Goal: Answer question/provide support

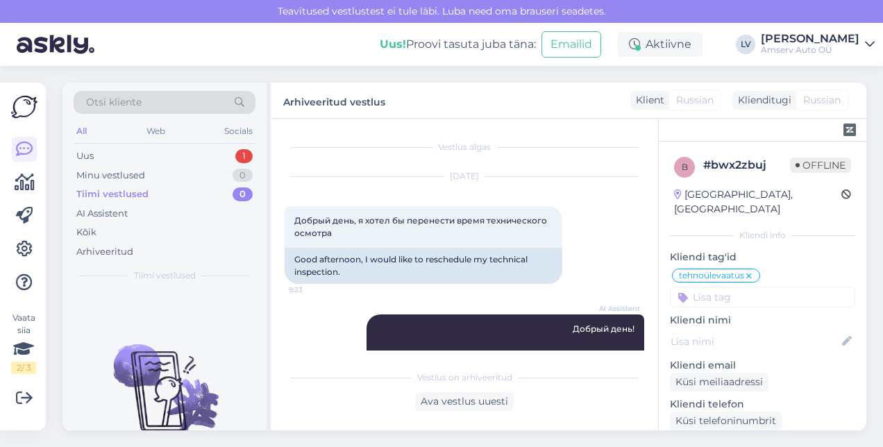
scroll to position [1401, 0]
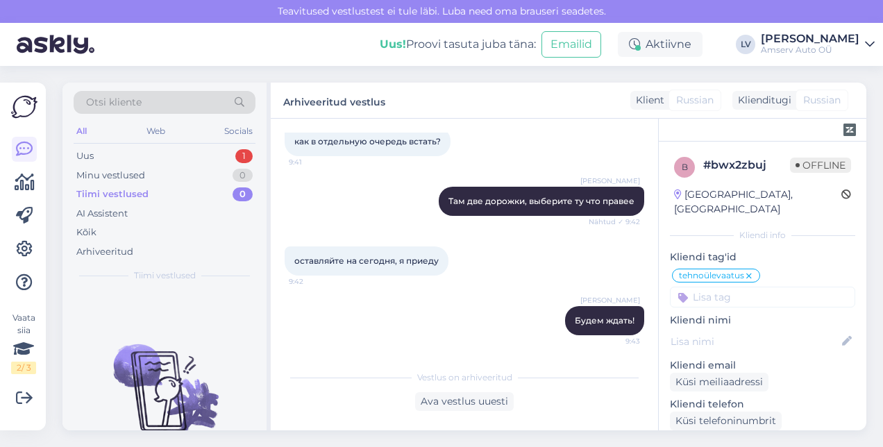
click at [216, 145] on div "Otsi kliente All Web Socials Uus 1 Minu vestlused 0 Tiimi vestlused 0 AI Assist…" at bounding box center [164, 187] width 204 height 208
click at [218, 151] on div "Uus 1" at bounding box center [165, 155] width 182 height 19
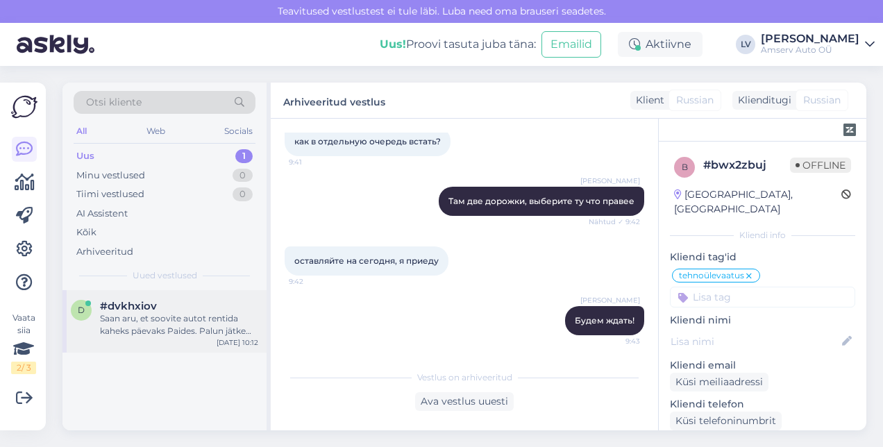
click at [165, 326] on div "Saan aru, et soovite autot rentida kaheks päevaks Paides. Palun jätke oma konta…" at bounding box center [179, 324] width 158 height 25
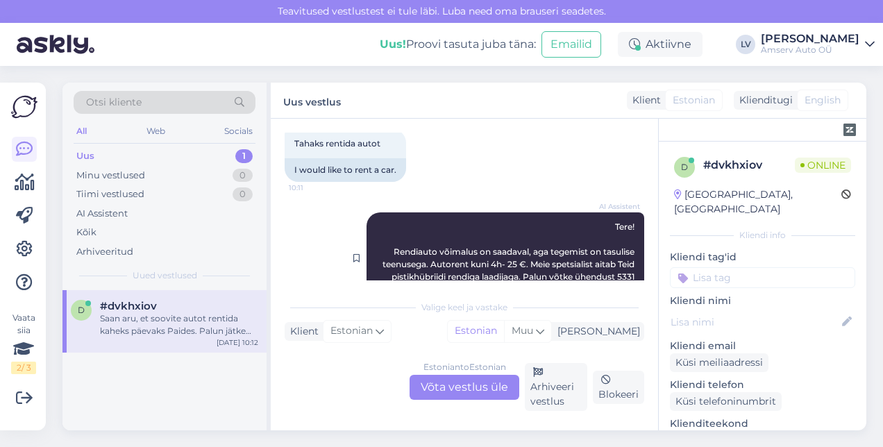
scroll to position [0, 0]
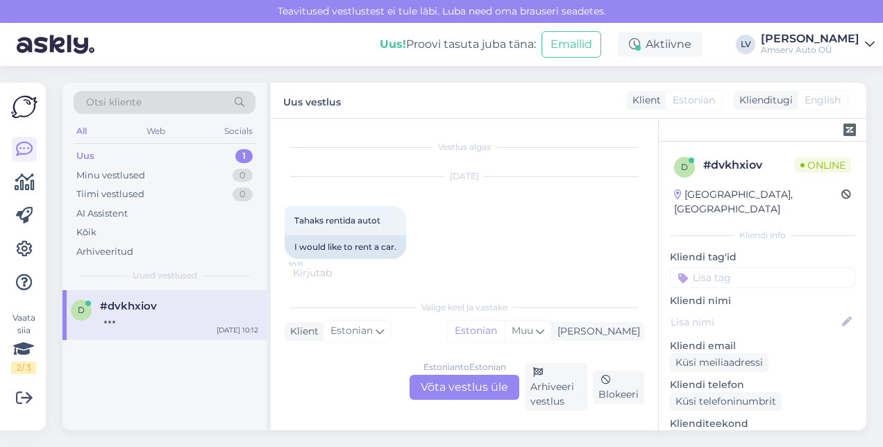
click at [476, 385] on div "Estonian to Estonian Võta vestlus üle" at bounding box center [465, 387] width 110 height 25
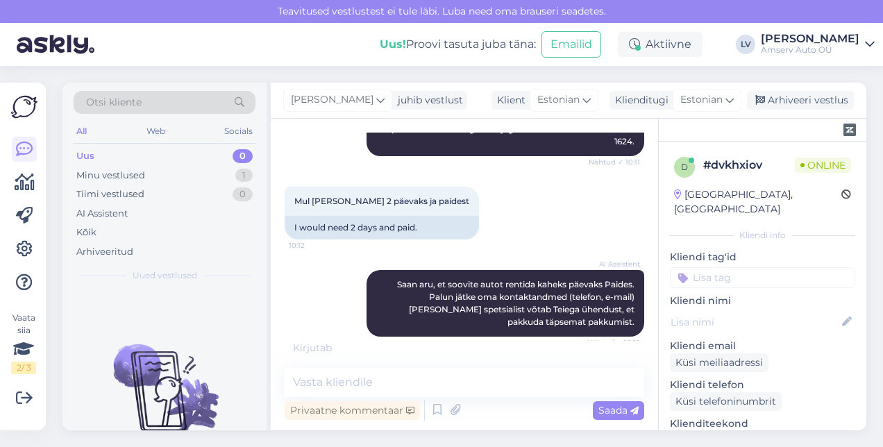
scroll to position [236, 0]
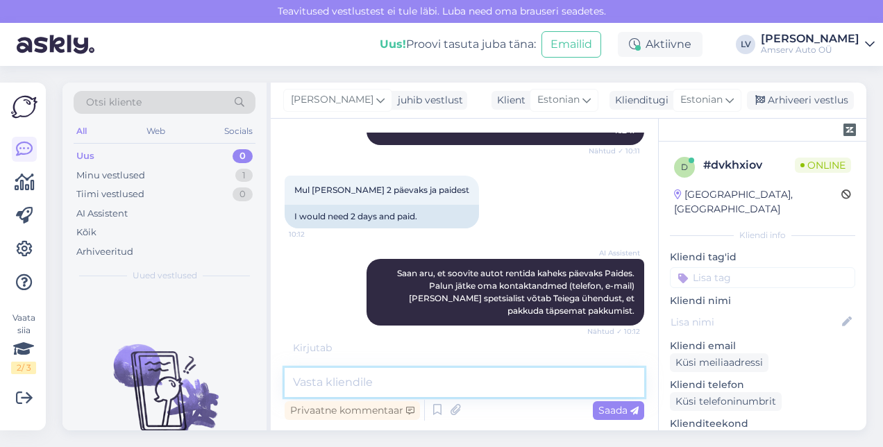
click at [469, 393] on textarea at bounding box center [465, 382] width 360 height 29
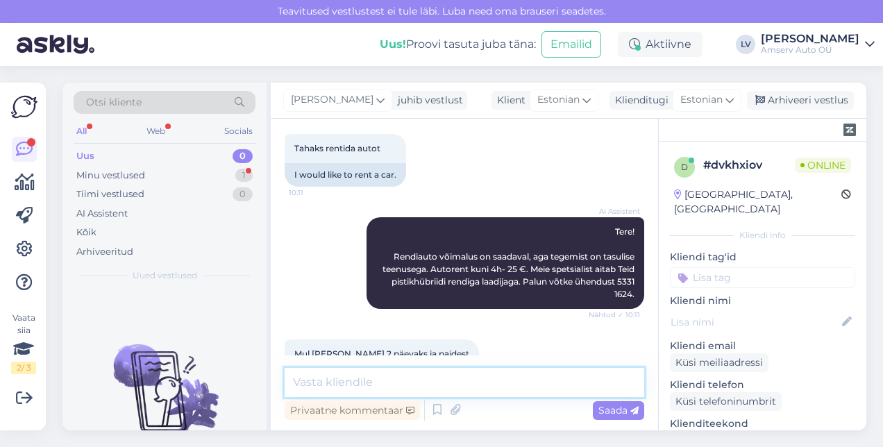
scroll to position [280, 0]
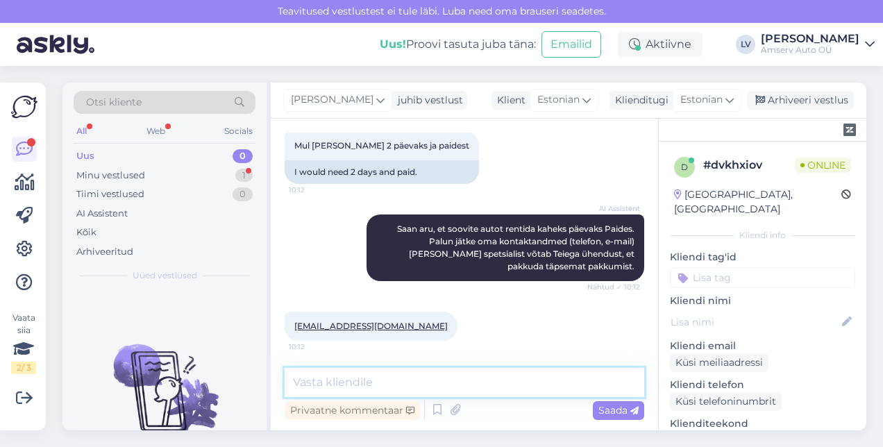
click at [464, 381] on textarea at bounding box center [465, 382] width 360 height 29
type textarea "Tere"
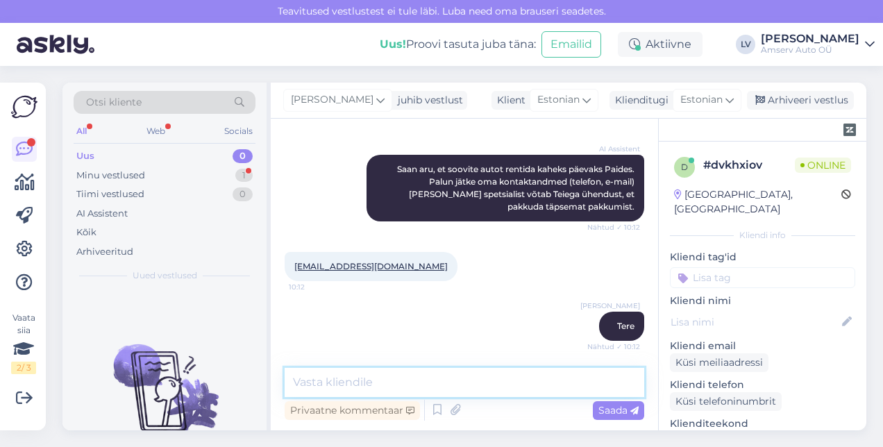
scroll to position [400, 0]
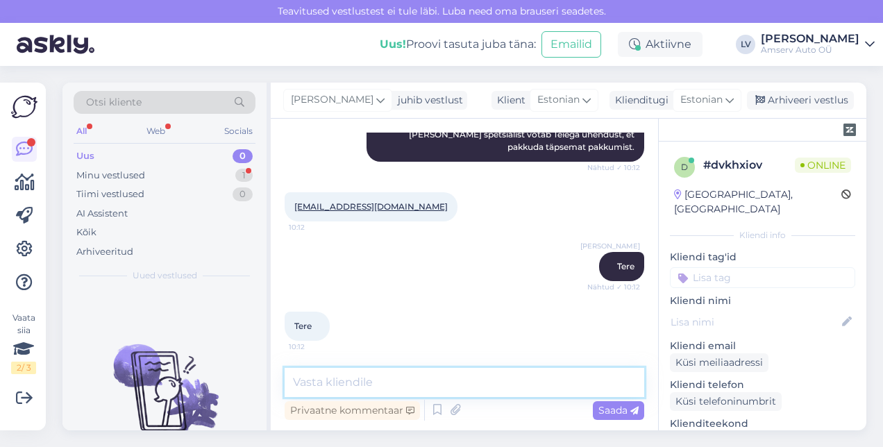
drag, startPoint x: 352, startPoint y: 383, endPoint x: 378, endPoint y: 383, distance: 25.7
click at [353, 382] on textarea at bounding box center [465, 382] width 360 height 29
paste textarea "Autorent 24h, sõiduauto - päev 46 €"
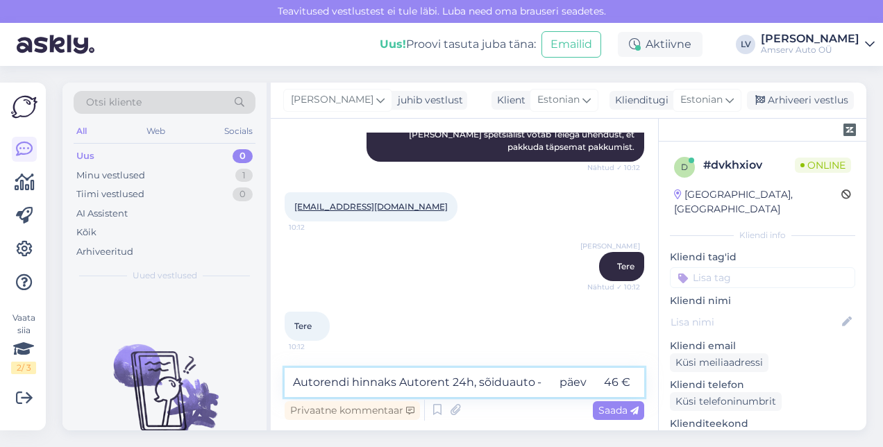
scroll to position [415, 0]
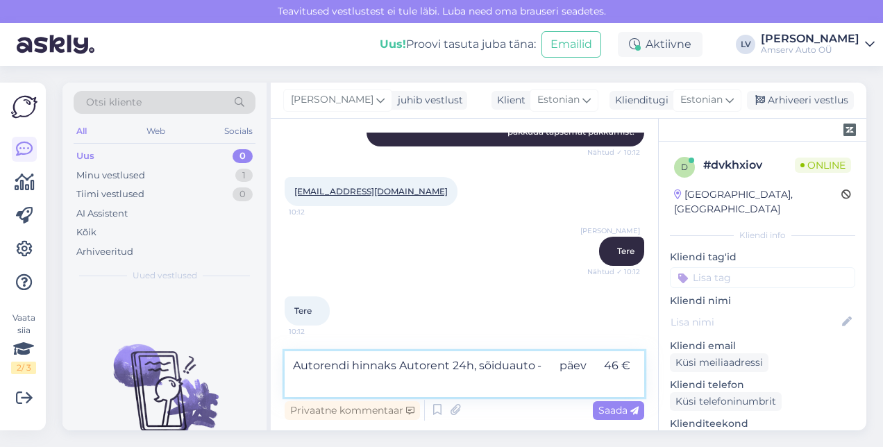
drag, startPoint x: 603, startPoint y: 368, endPoint x: 401, endPoint y: 367, distance: 201.3
click at [401, 367] on textarea "Autorendi hinnaks Autorent 24h, sõiduauto - päev 46 €" at bounding box center [465, 374] width 360 height 46
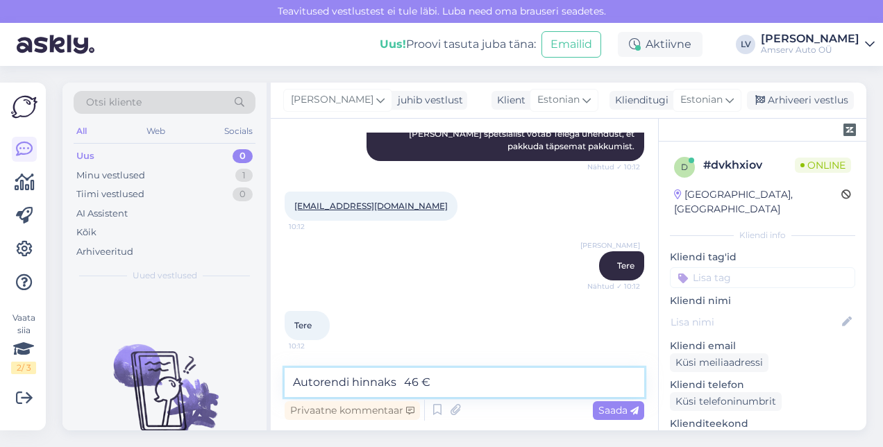
scroll to position [400, 0]
click at [410, 380] on textarea "Autorendi hinnaks 46 €" at bounding box center [465, 382] width 360 height 29
click at [473, 384] on textarea "Autorendi hinnaks 46 €" at bounding box center [465, 382] width 360 height 29
type textarea "Autorendi hinnaks 46 €/ 1 päev"
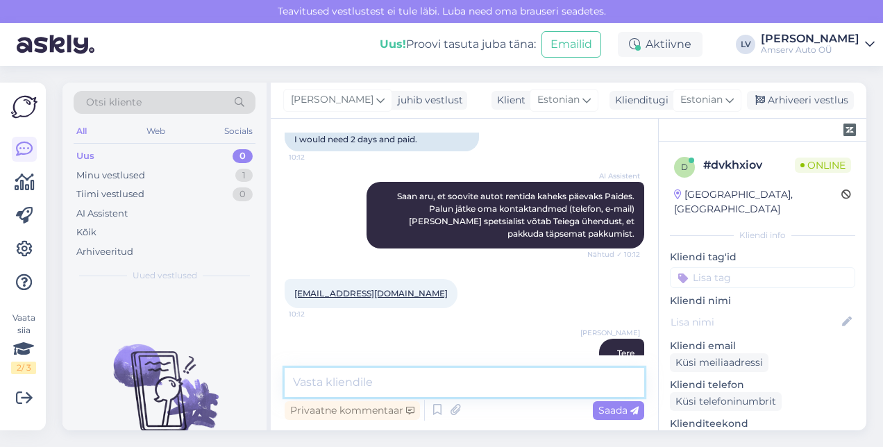
scroll to position [460, 0]
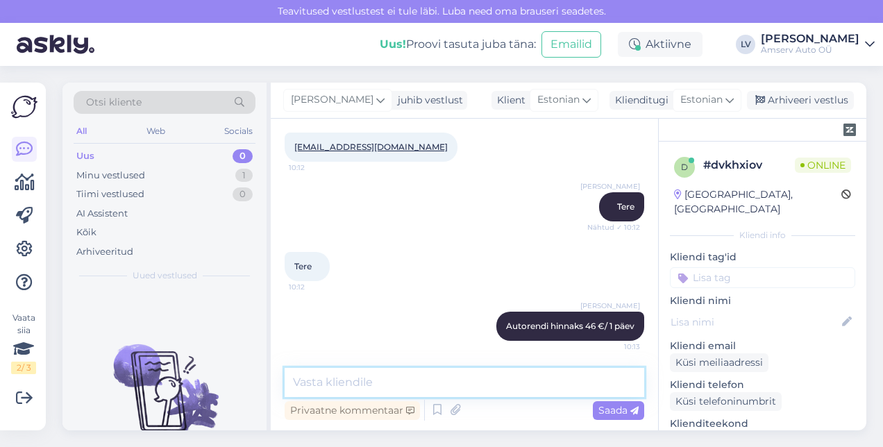
click at [439, 392] on textarea at bounding box center [465, 382] width 360 height 29
click at [412, 386] on textarea at bounding box center [465, 382] width 360 height 29
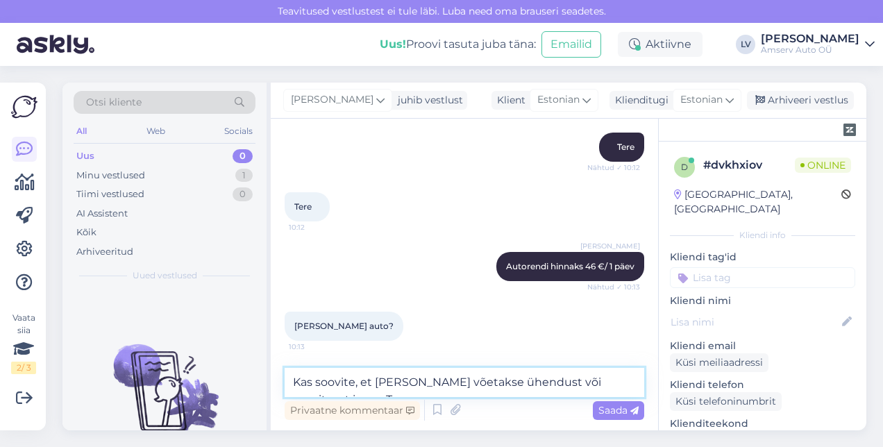
scroll to position [535, 0]
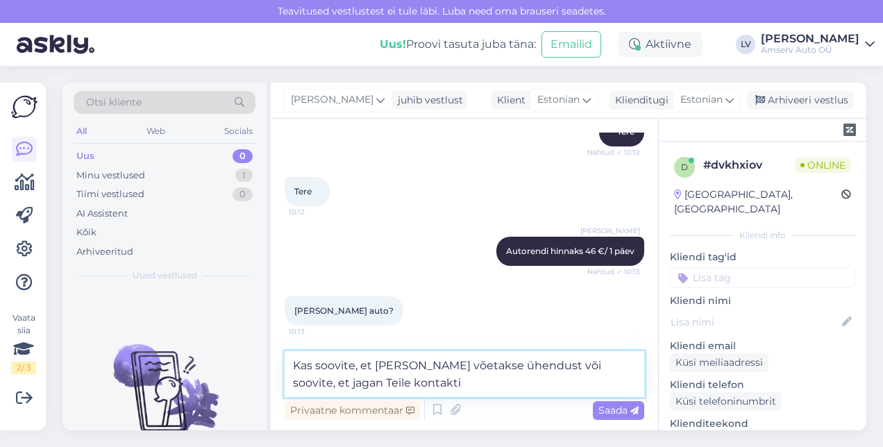
type textarea "Kas soovite, et [PERSON_NAME] võetakse ühendust või soovite, et jagan Teile kon…"
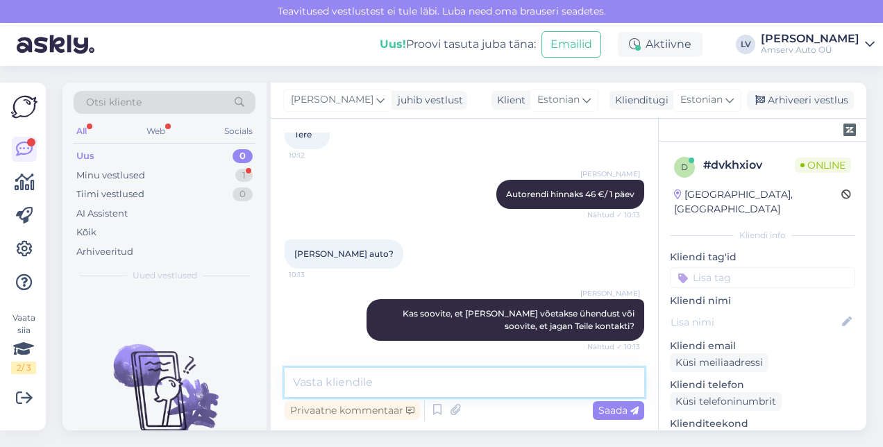
scroll to position [651, 0]
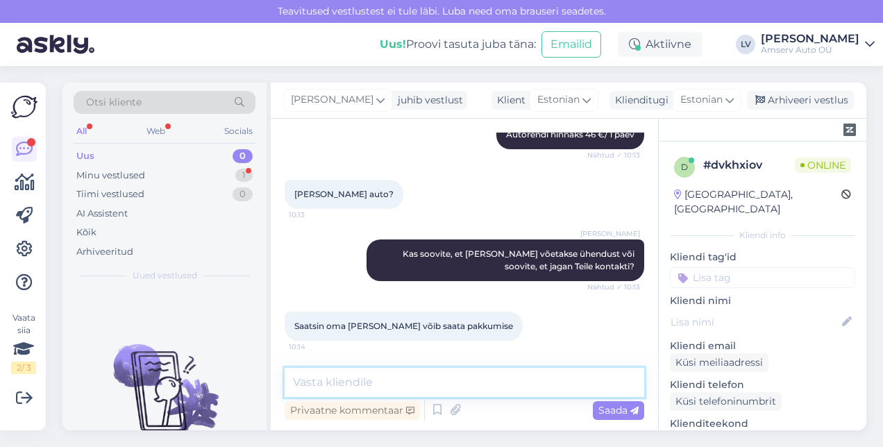
click at [348, 394] on textarea at bounding box center [465, 382] width 360 height 29
type textarea "S"
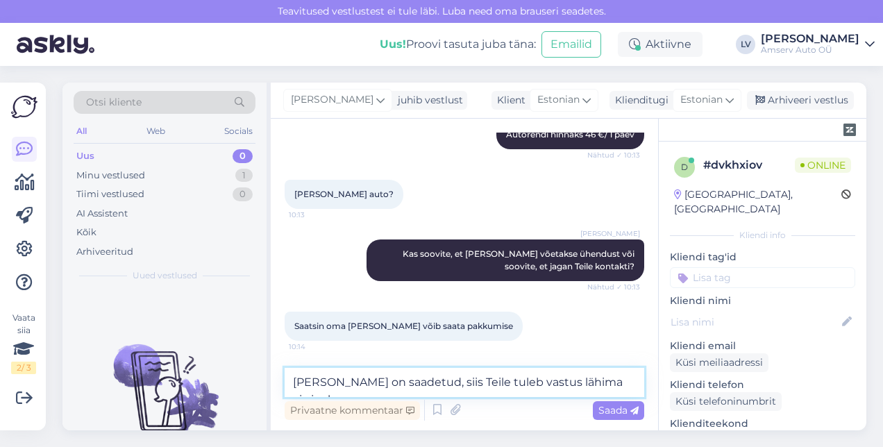
type textarea "[PERSON_NAME] on saadetud, siis Teile tuleb vastus lähima aja jooksul"
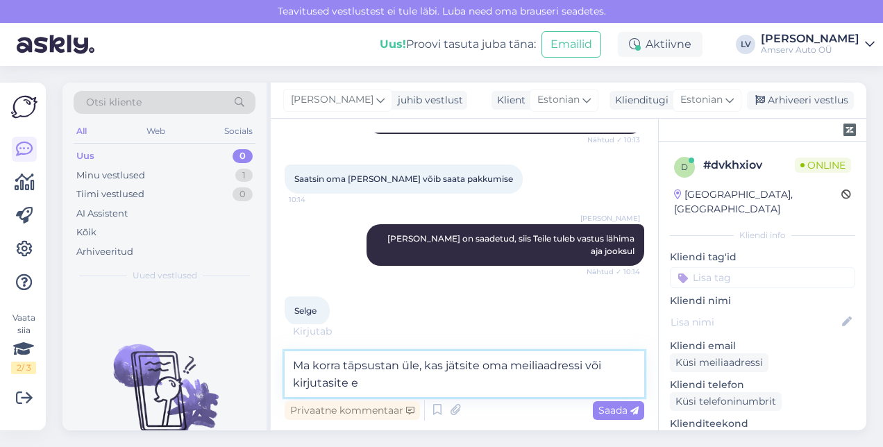
scroll to position [859, 0]
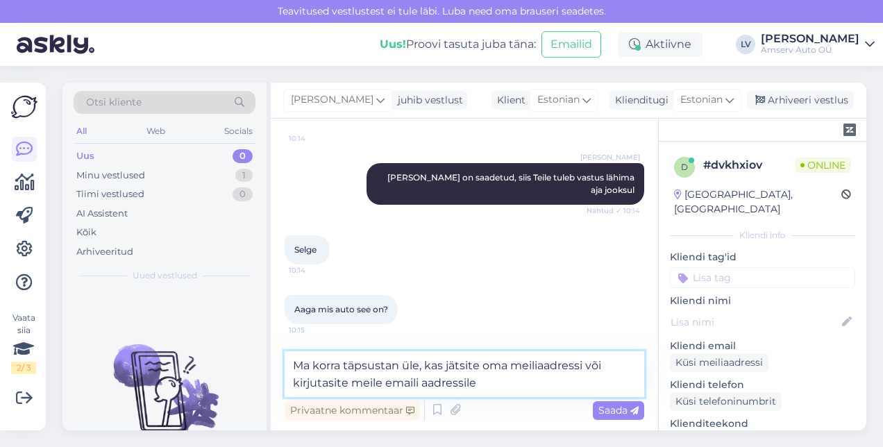
type textarea "Ma korra täpsustan üle, kas jätsite oma meiliaadressi või kirjutasite meile ema…"
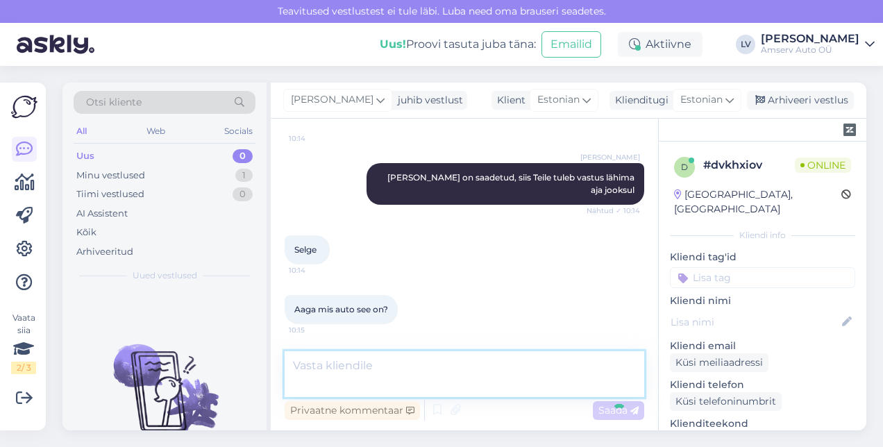
scroll to position [915, 0]
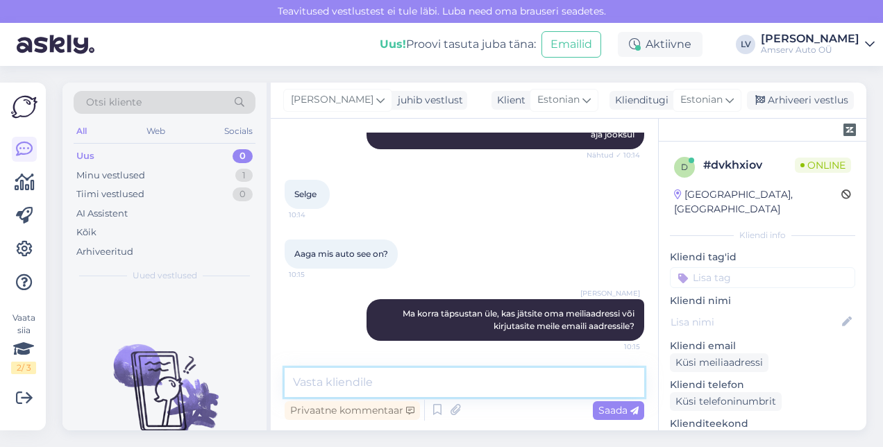
click at [377, 382] on textarea at bounding box center [465, 382] width 360 height 29
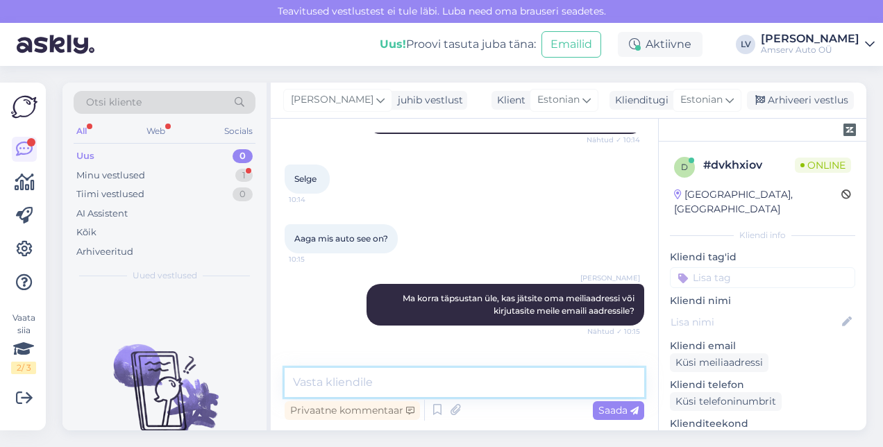
scroll to position [975, 0]
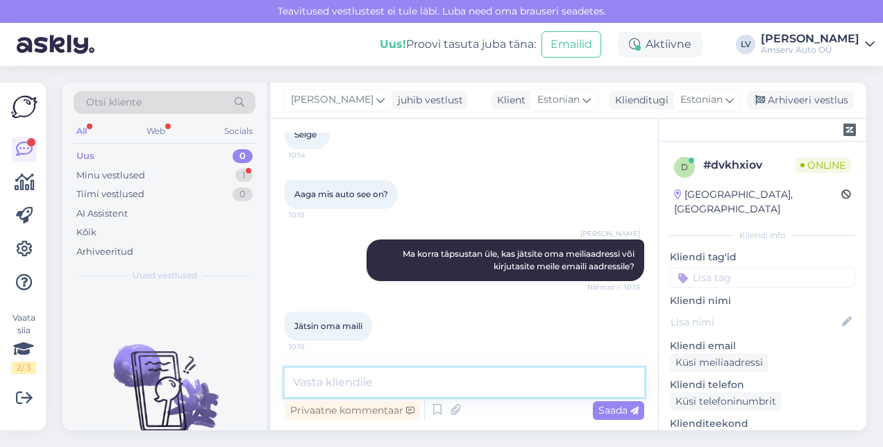
click at [324, 379] on textarea at bounding box center [465, 382] width 360 height 29
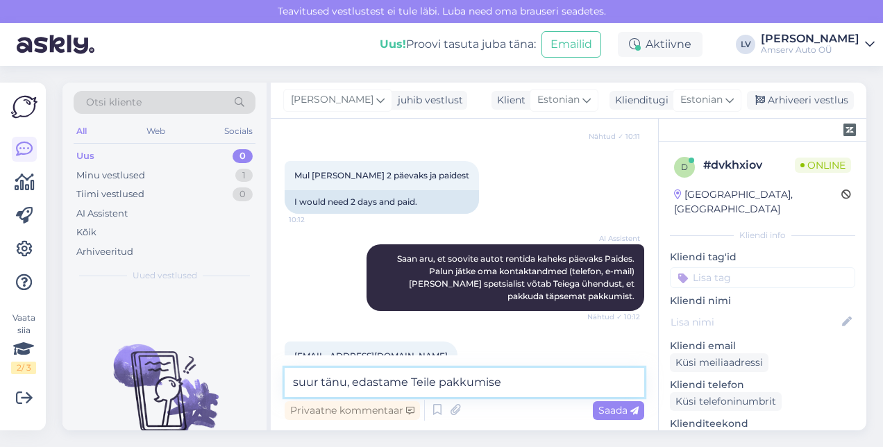
scroll to position [132, 0]
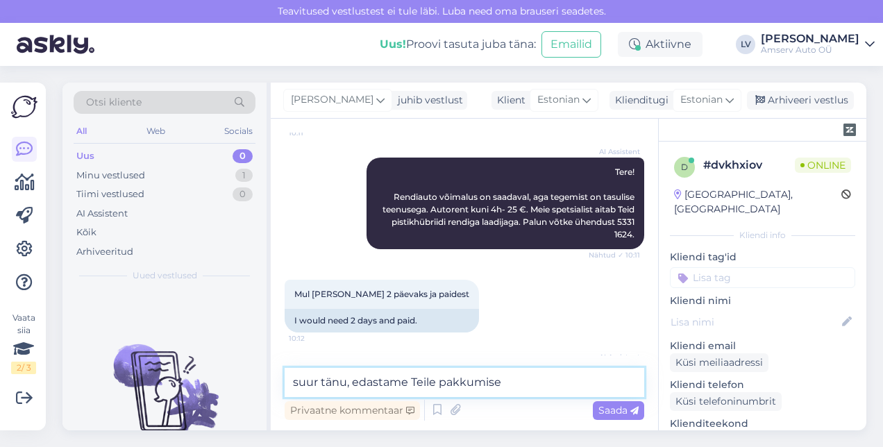
drag, startPoint x: 517, startPoint y: 380, endPoint x: 439, endPoint y: 386, distance: 78.6
click at [439, 386] on textarea "suur tänu, edastame Teile pakkumise" at bounding box center [465, 382] width 360 height 29
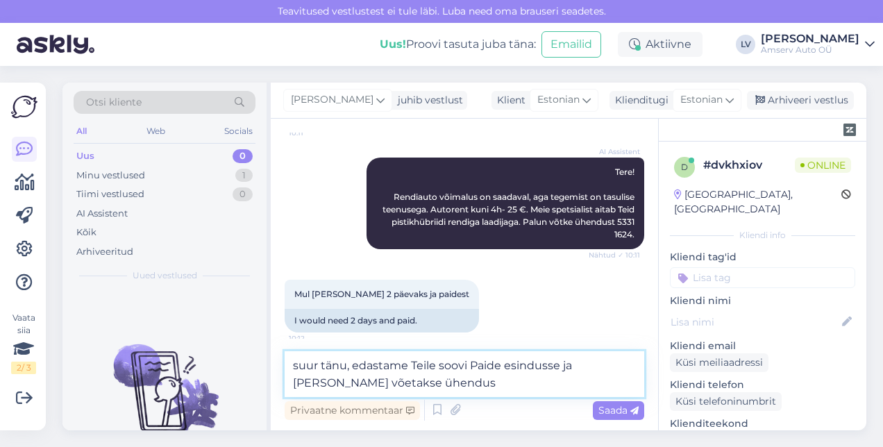
type textarea "suur tänu, edastame Teile soovi Paide esindusse ja [PERSON_NAME] võetakse ühend…"
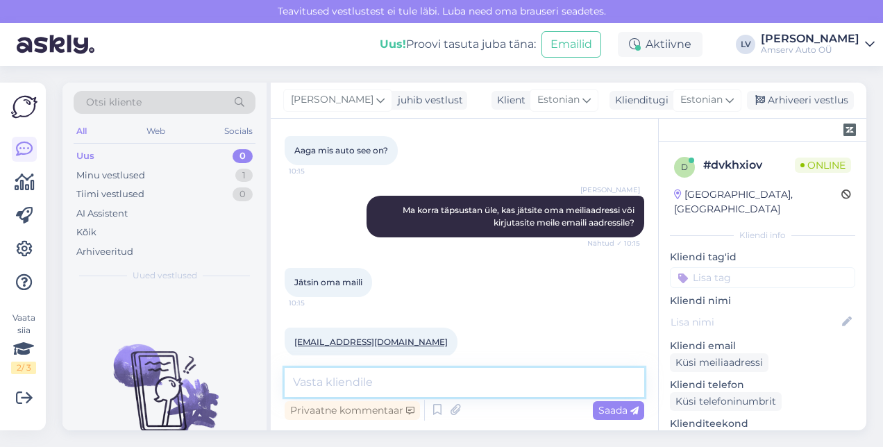
scroll to position [1107, 0]
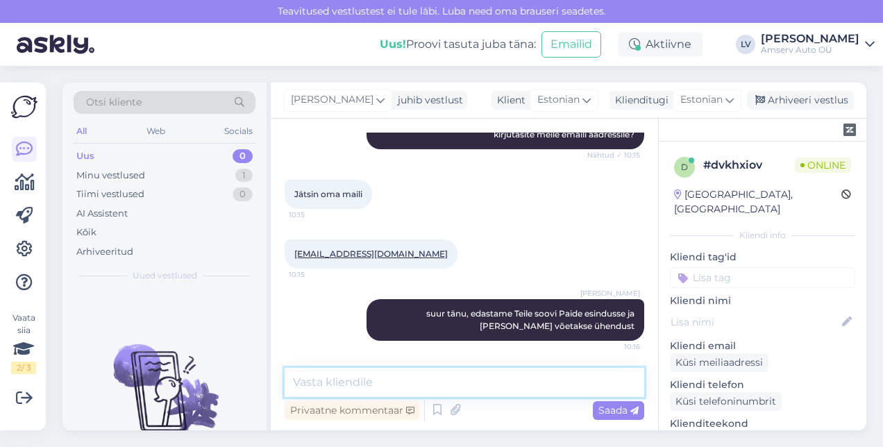
click at [462, 371] on textarea at bounding box center [465, 382] width 360 height 29
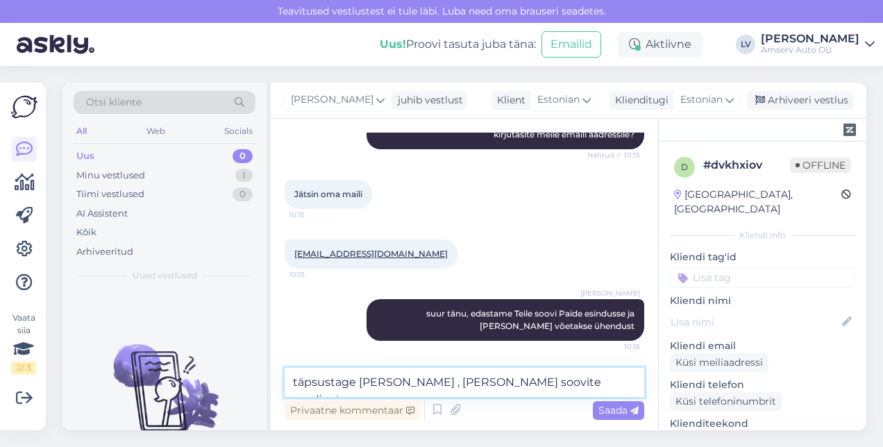
type textarea "täpsustage [PERSON_NAME] , [PERSON_NAME] soovite rendiautot"
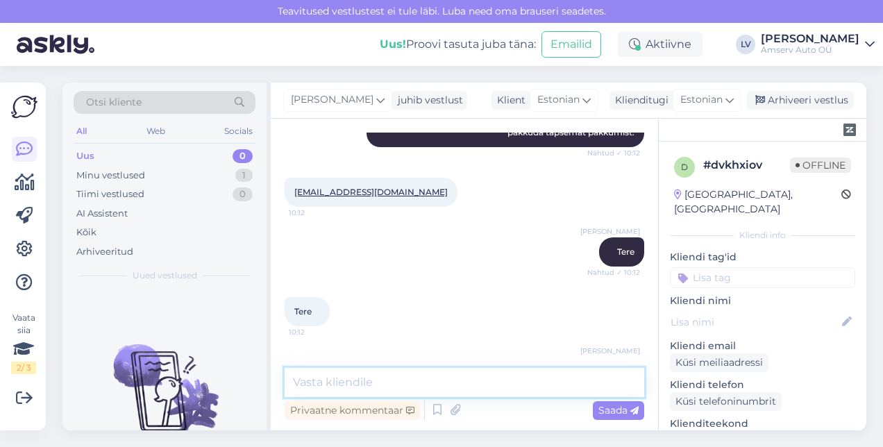
scroll to position [417, 0]
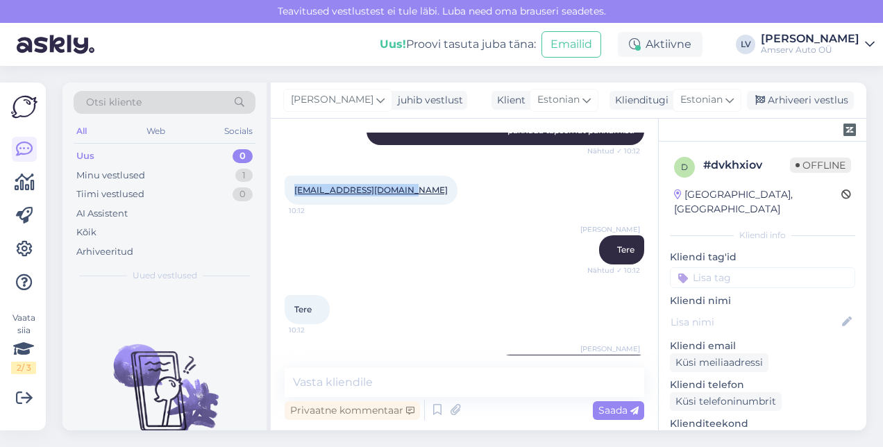
drag, startPoint x: 409, startPoint y: 189, endPoint x: 290, endPoint y: 193, distance: 118.8
click at [290, 193] on div "[EMAIL_ADDRESS][DOMAIN_NAME] 10:12" at bounding box center [371, 190] width 173 height 29
drag, startPoint x: 290, startPoint y: 193, endPoint x: 327, endPoint y: 192, distance: 36.8
copy link "[EMAIL_ADDRESS][DOMAIN_NAME]"
click at [437, 227] on div "Liili Vahesalu Tere Nähtud ✓ 10:12" at bounding box center [465, 250] width 360 height 60
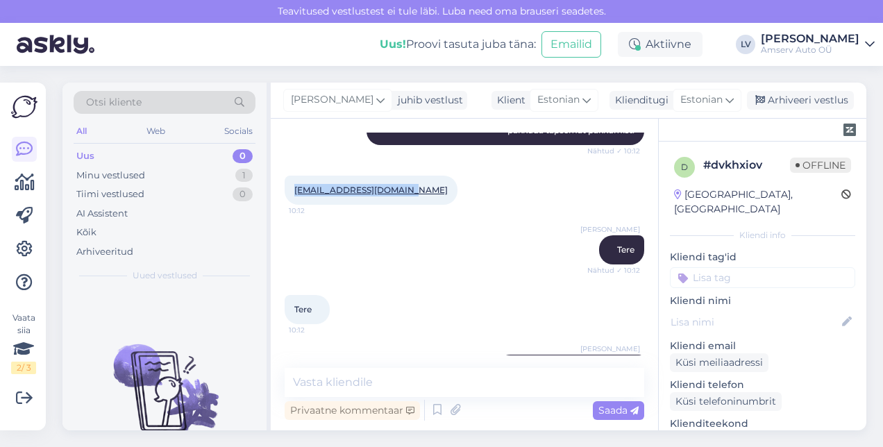
drag, startPoint x: 410, startPoint y: 192, endPoint x: 278, endPoint y: 190, distance: 131.9
click at [278, 190] on div "Vestlus algas [DATE] Tahaks rentida autot 10:11 I would like to rent a car. AI …" at bounding box center [464, 275] width 387 height 312
drag, startPoint x: 278, startPoint y: 190, endPoint x: 317, endPoint y: 189, distance: 38.9
copy link "[EMAIL_ADDRESS][DOMAIN_NAME]"
click at [181, 170] on div "Minu vestlused 1" at bounding box center [165, 175] width 182 height 19
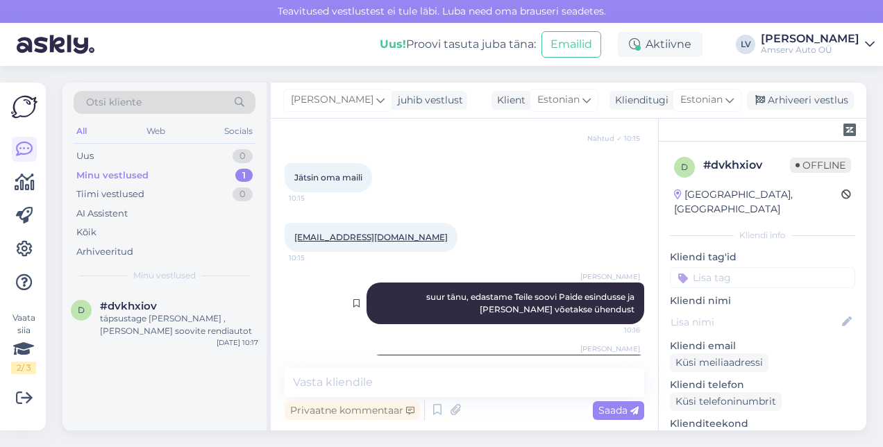
scroll to position [1166, 0]
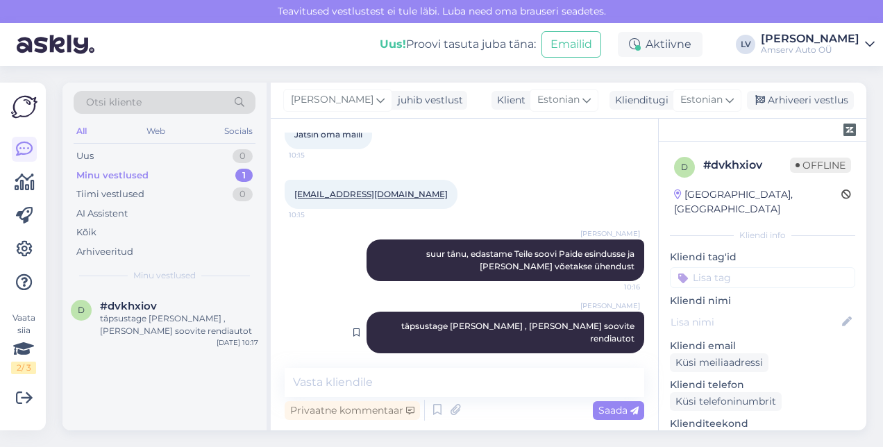
click at [458, 332] on div "[PERSON_NAME] täpsustage [PERSON_NAME] , [PERSON_NAME] soovite rendiautot 10:17" at bounding box center [506, 333] width 278 height 42
click at [746, 267] on input at bounding box center [762, 277] width 185 height 21
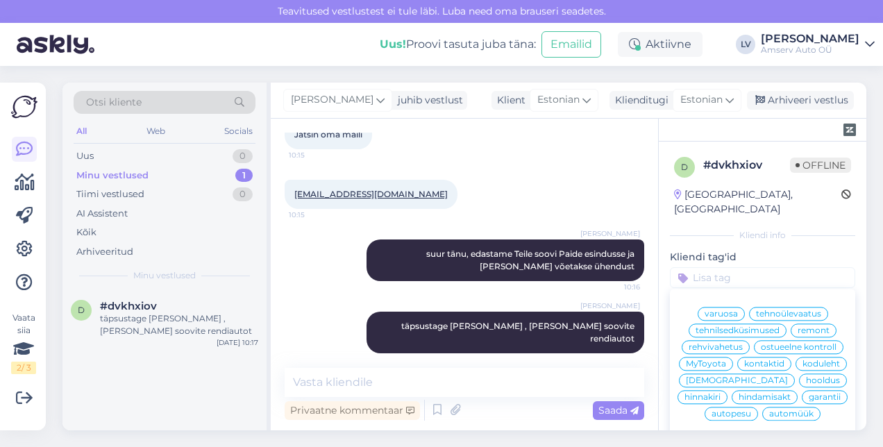
click at [721, 393] on span "hinnakiri" at bounding box center [703, 397] width 36 height 8
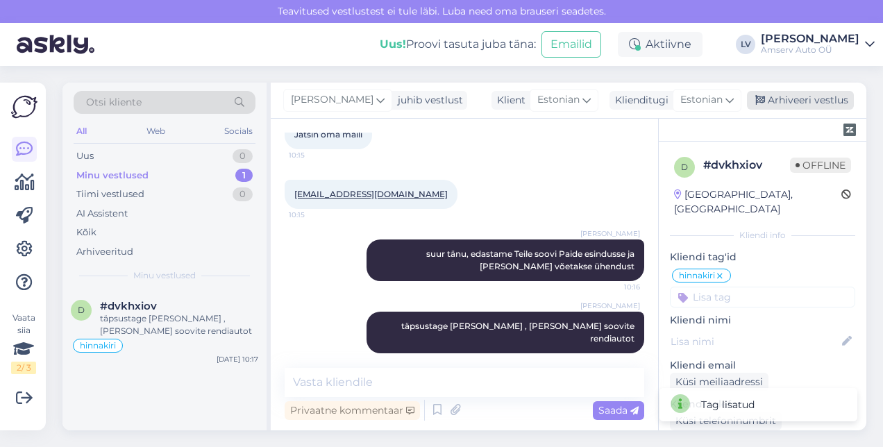
click at [806, 103] on div "Arhiveeri vestlus" at bounding box center [800, 100] width 107 height 19
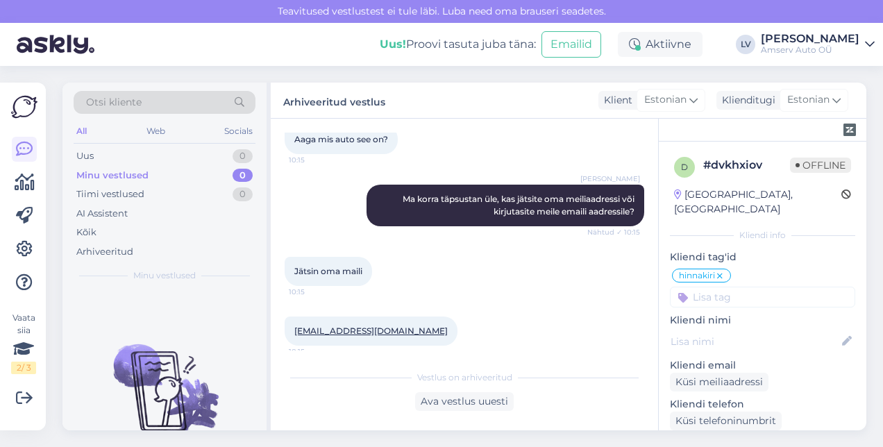
scroll to position [1172, 0]
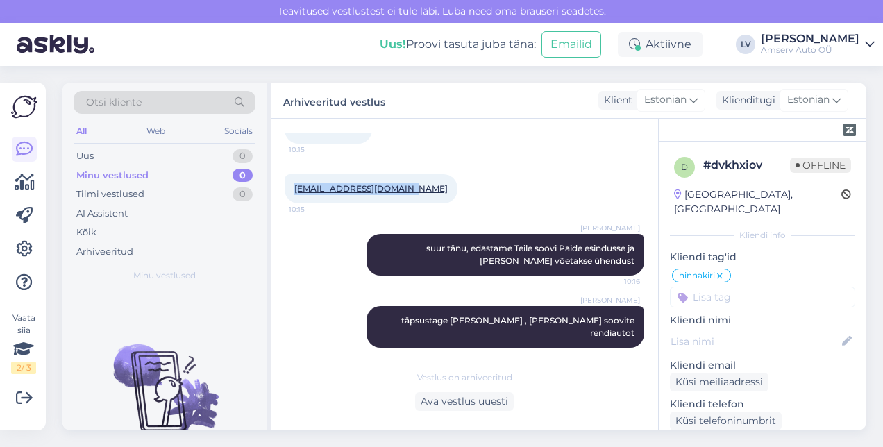
drag, startPoint x: 408, startPoint y: 187, endPoint x: 291, endPoint y: 190, distance: 117.3
click at [291, 190] on div "[EMAIL_ADDRESS][DOMAIN_NAME] 10:15" at bounding box center [371, 188] width 173 height 29
drag, startPoint x: 291, startPoint y: 190, endPoint x: 347, endPoint y: 185, distance: 56.4
drag, startPoint x: 347, startPoint y: 185, endPoint x: 307, endPoint y: 290, distance: 112.9
click at [307, 290] on div "[PERSON_NAME] suur tänu, edastame Teile soovi Paide esindusse ja [PERSON_NAME] …" at bounding box center [465, 255] width 360 height 72
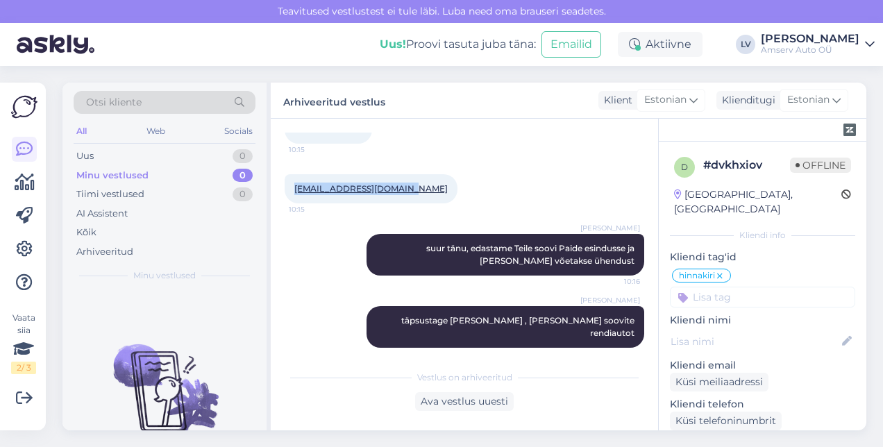
drag, startPoint x: 405, startPoint y: 190, endPoint x: 277, endPoint y: 184, distance: 127.9
click at [277, 184] on div "Vestlus algas [DATE] Tahaks rentida autot 10:11 I would like to rent a car. AI …" at bounding box center [464, 275] width 387 height 312
drag, startPoint x: 277, startPoint y: 184, endPoint x: 319, endPoint y: 185, distance: 41.7
copy link "[EMAIL_ADDRESS][DOMAIN_NAME]"
click at [216, 160] on div "Uus 1" at bounding box center [165, 155] width 182 height 19
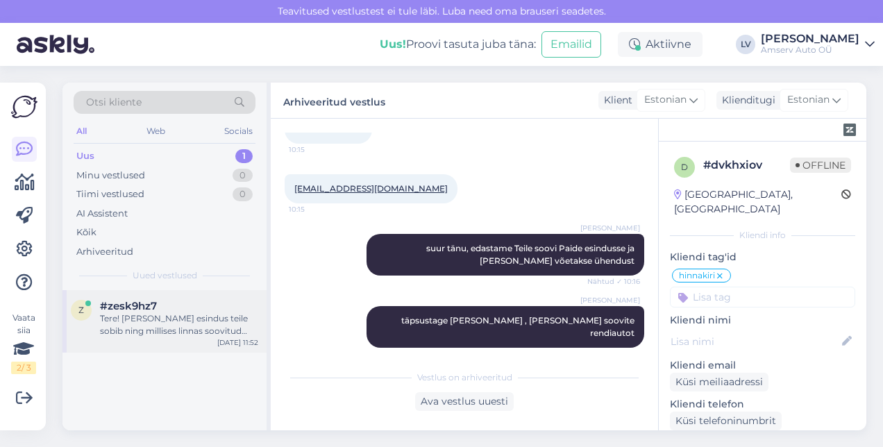
click at [181, 320] on div "Tere! [PERSON_NAME] esindus teile sobib ning millises linnas soovitud auto asub?" at bounding box center [179, 324] width 158 height 25
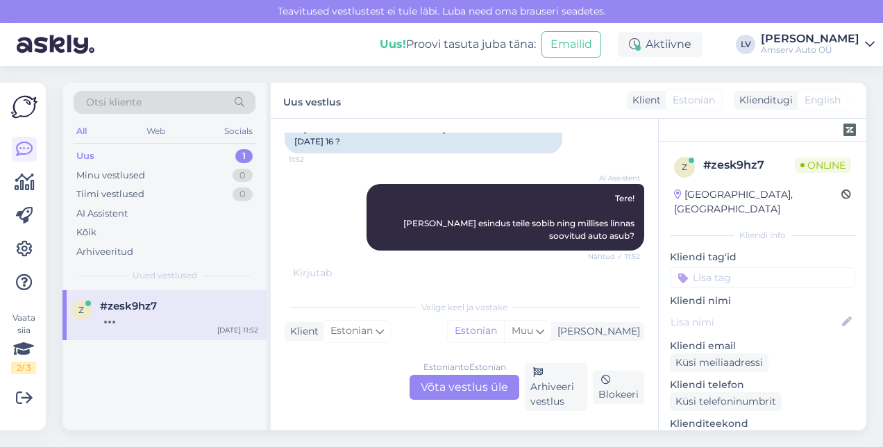
scroll to position [199, 0]
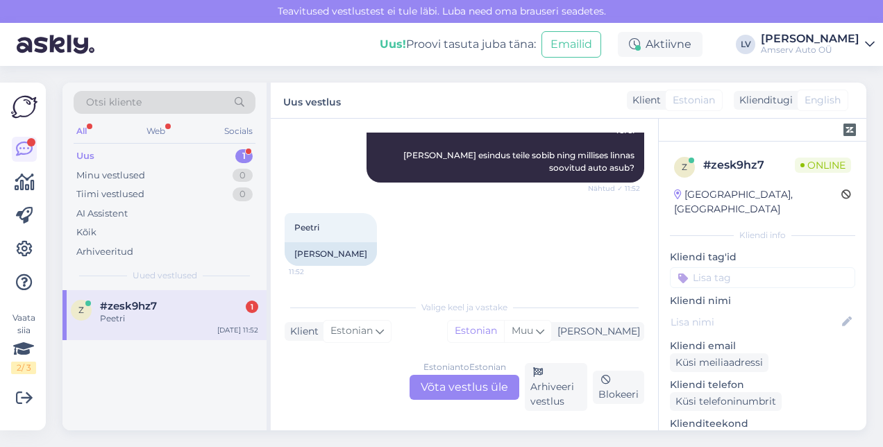
click at [469, 387] on div "Estonian to Estonian Võta vestlus üle" at bounding box center [465, 387] width 110 height 25
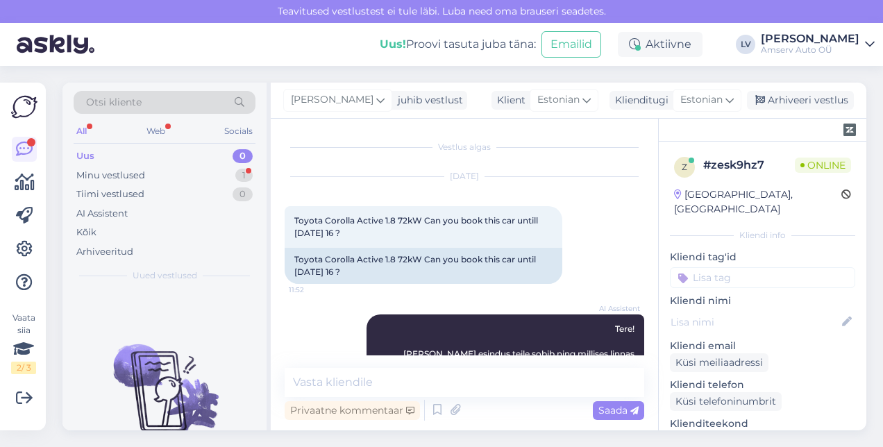
scroll to position [124, 0]
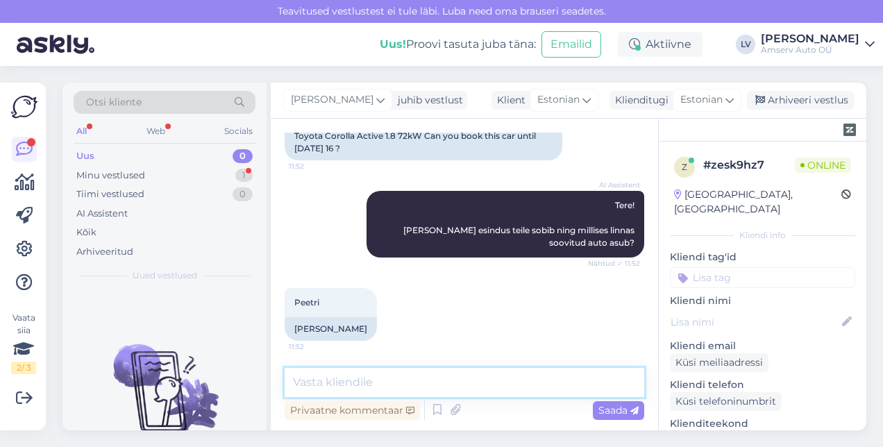
click at [433, 389] on textarea at bounding box center [465, 382] width 360 height 29
type textarea "Tere"
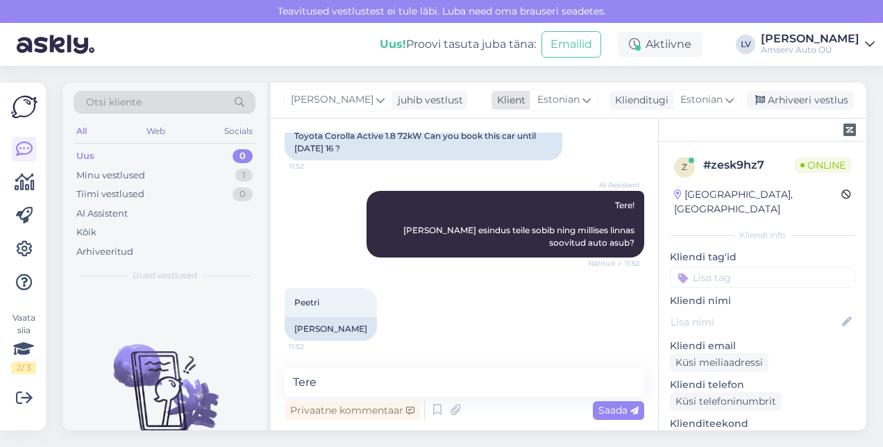
click at [583, 98] on div "Estonian" at bounding box center [564, 100] width 69 height 22
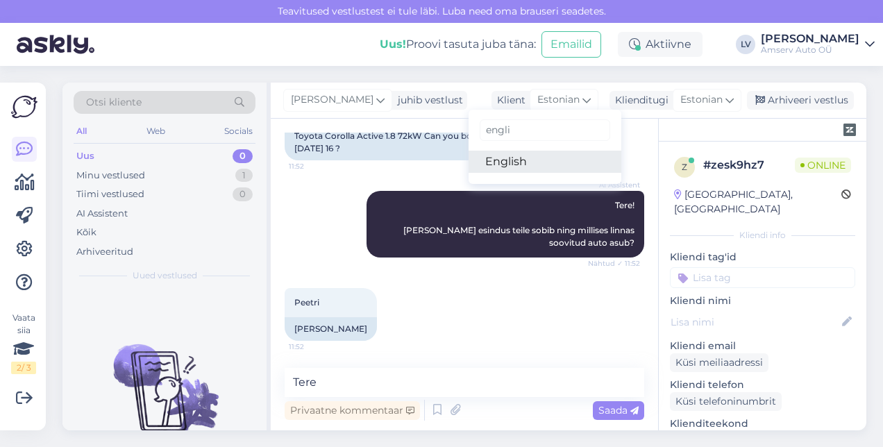
type input "engli"
click at [554, 161] on link "English" at bounding box center [545, 162] width 153 height 22
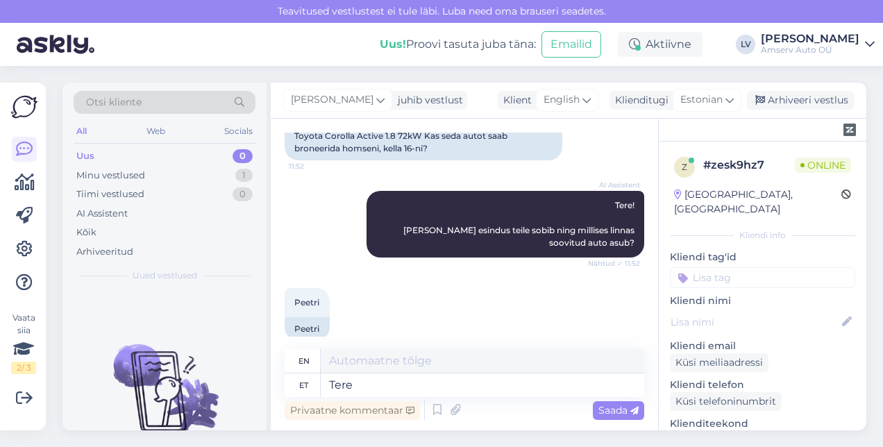
type textarea "Hello"
click at [612, 408] on span "Saada" at bounding box center [618, 410] width 40 height 12
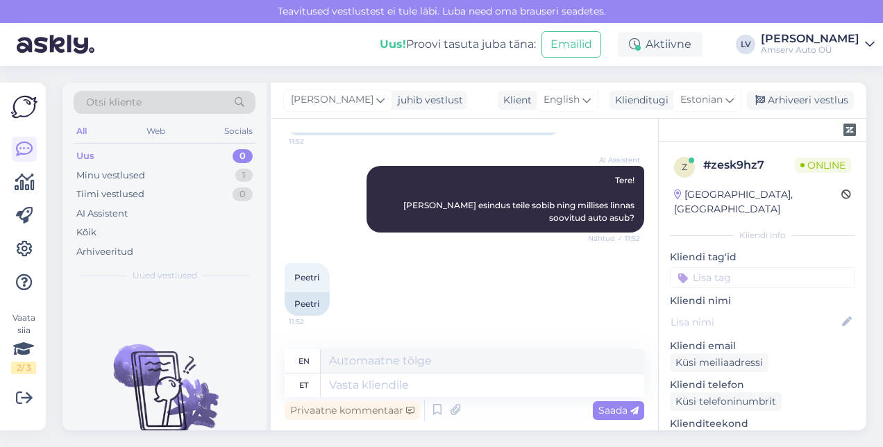
scroll to position [17, 0]
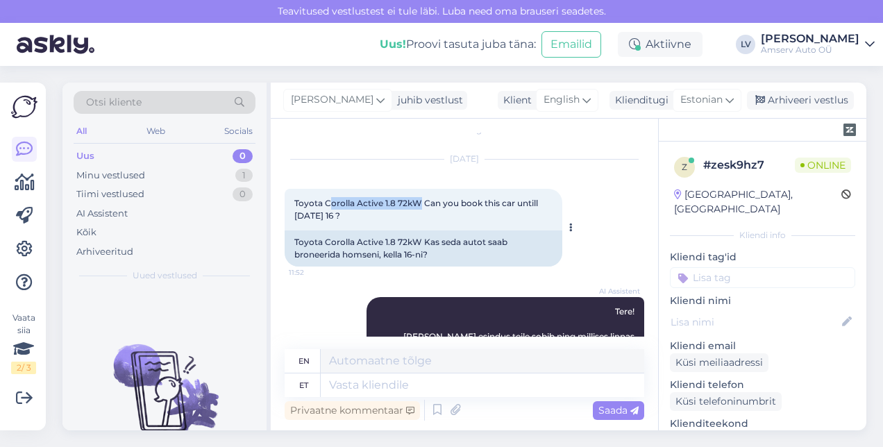
drag, startPoint x: 419, startPoint y: 201, endPoint x: 328, endPoint y: 201, distance: 90.9
click at [328, 201] on span "Toyota Corolla Active 1.8 72kW Can you book this car untill [DATE] 16 ?" at bounding box center [417, 209] width 246 height 23
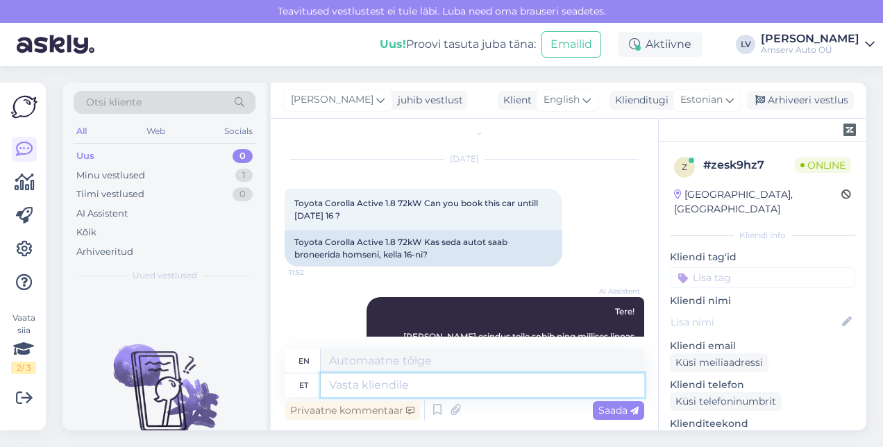
click at [401, 383] on textarea at bounding box center [483, 386] width 324 height 24
type textarea "Kas s"
type textarea "Is"
type textarea "Kas see a"
type textarea "Is this"
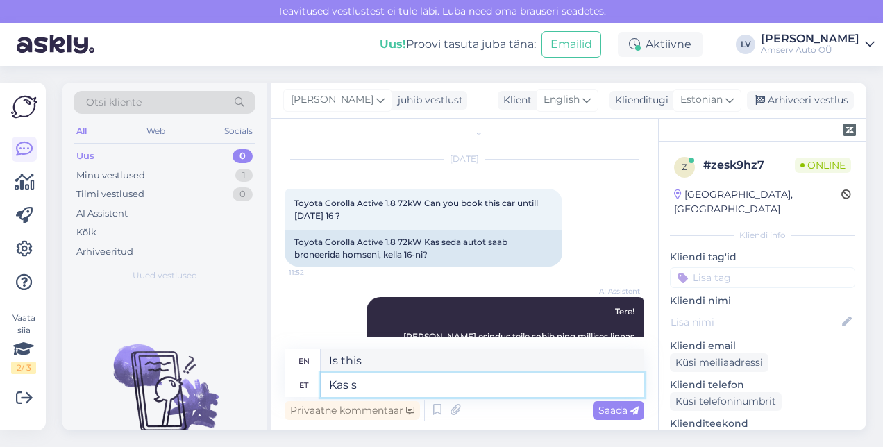
type textarea "Kas"
type textarea "Is"
type textarea "Ka"
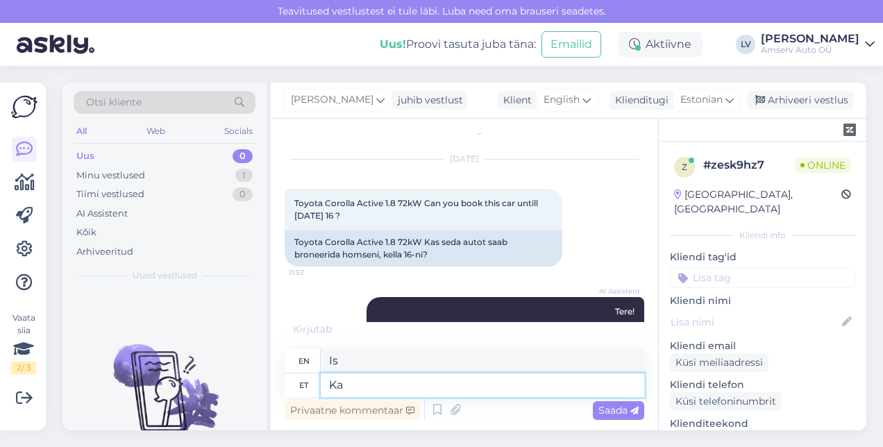
type textarea "Also"
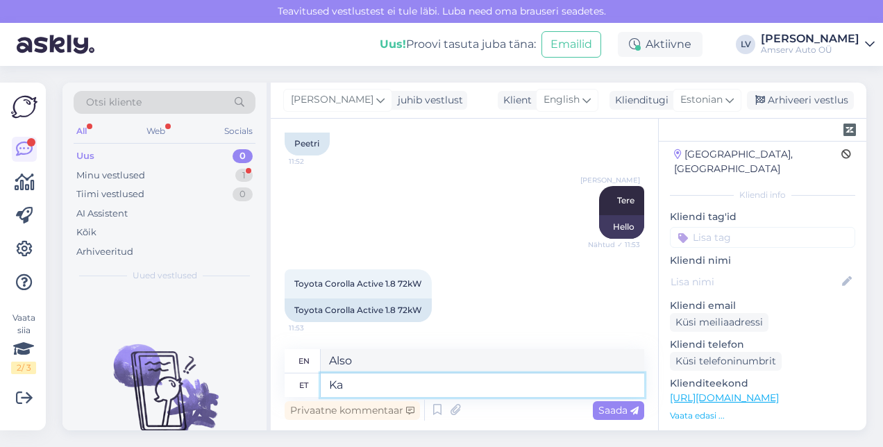
scroll to position [69, 0]
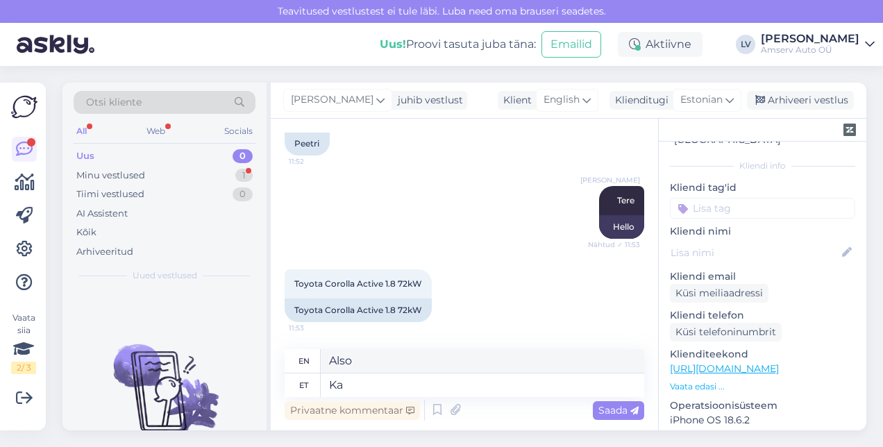
click at [779, 362] on link "[URL][DOMAIN_NAME]" at bounding box center [724, 368] width 109 height 12
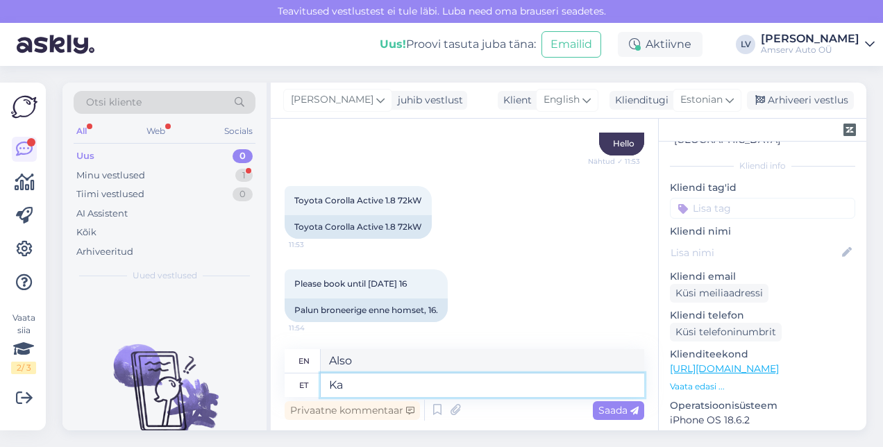
drag, startPoint x: 439, startPoint y: 381, endPoint x: 322, endPoint y: 366, distance: 118.3
click at [322, 366] on div "en Also et Ka" at bounding box center [465, 373] width 360 height 48
click at [322, 366] on textarea "Also" at bounding box center [483, 361] width 324 height 24
click at [523, 381] on textarea "Ka" at bounding box center [483, 386] width 324 height 24
type textarea "K"
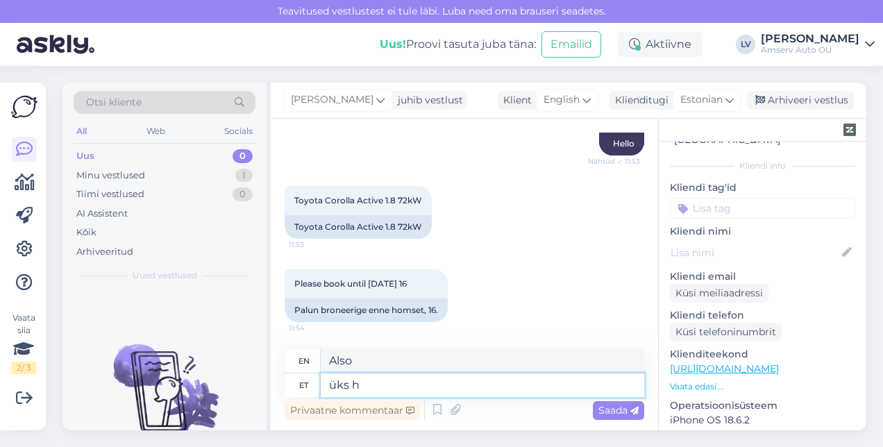
type textarea "üks he"
type textarea "one"
type textarea "üks hetk, ma"
type textarea "one moment,"
type textarea "üks hetk, ma"
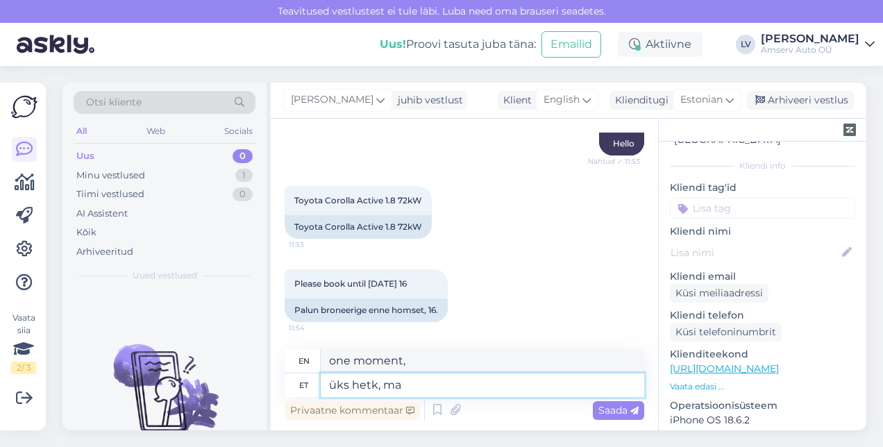
type textarea "one moment, I"
type textarea "üks hetk, ma uurin k"
type textarea "Just a moment, I'll investigate."
type textarea "üks hetk, ma uurin k"
type textarea "one moment, I'll check"
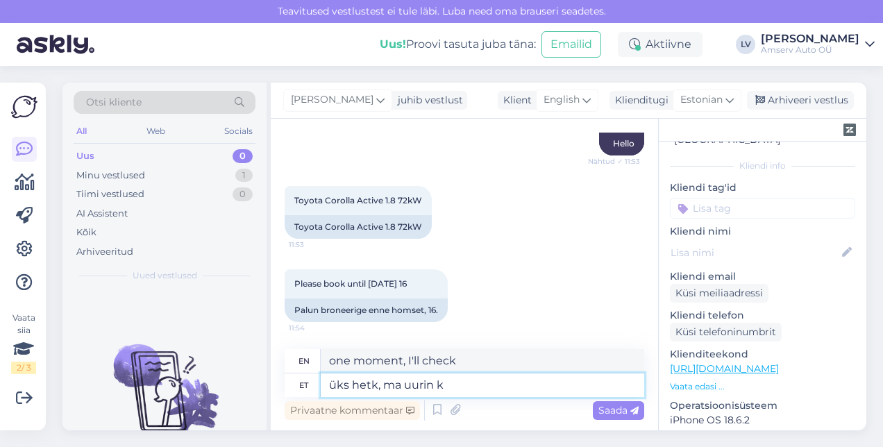
type textarea "üks hetk, ma uurin"
type textarea "Just a moment, I'll investigate."
type textarea "üks h"
type textarea "one moment, I"
type textarea "ük"
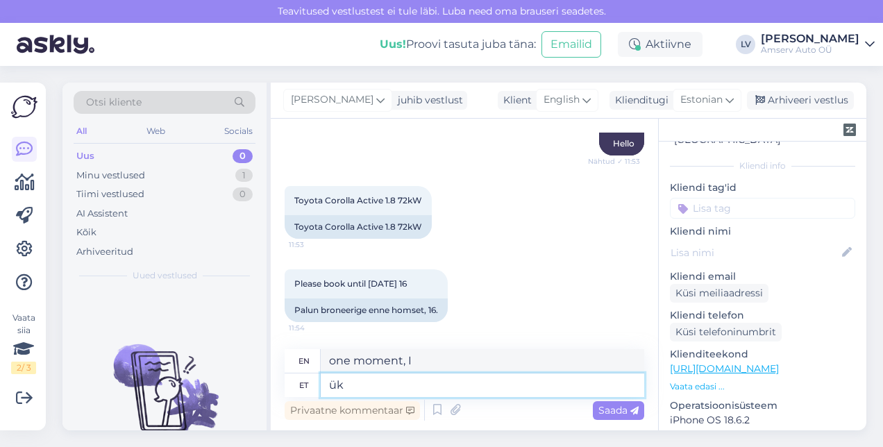
type textarea "one moment,"
type textarea "ü"
type textarea "one"
type textarea "üks hetk,"
type textarea "one moment,"
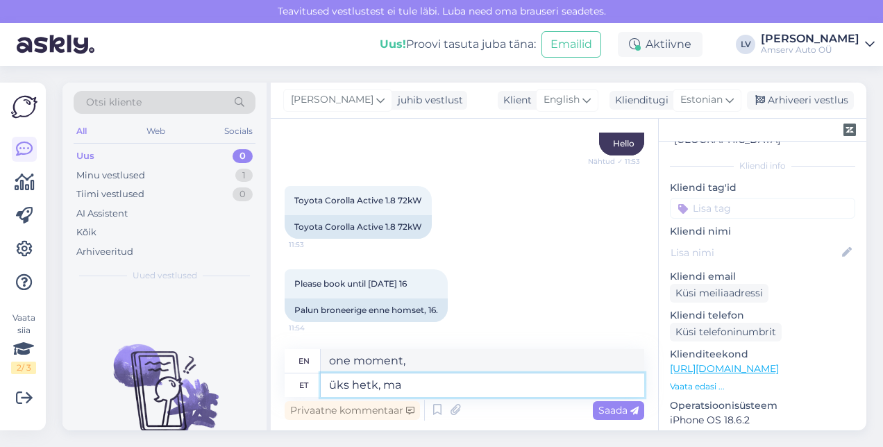
type textarea "üks hetk, ma"
type textarea "one moment, I"
type textarea "üks hetk, ma uurin"
type textarea "Just a moment, I'll investigate."
type textarea "üks hetk, ma uurin"
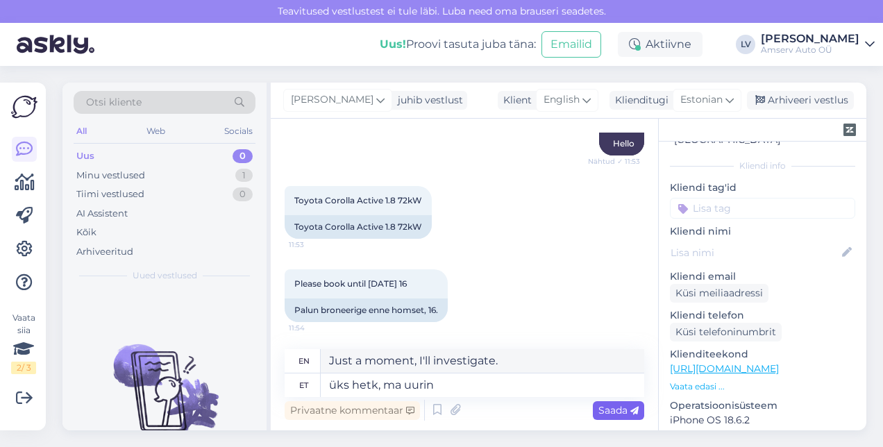
click at [603, 401] on div "Saada" at bounding box center [618, 410] width 51 height 19
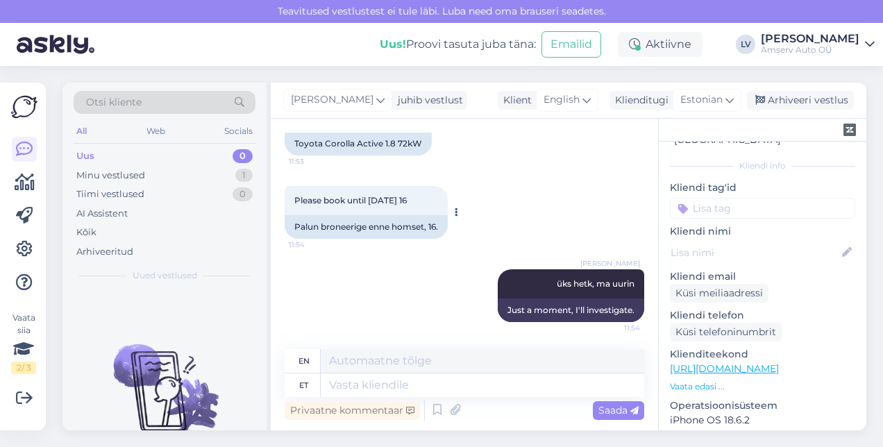
scroll to position [406, 0]
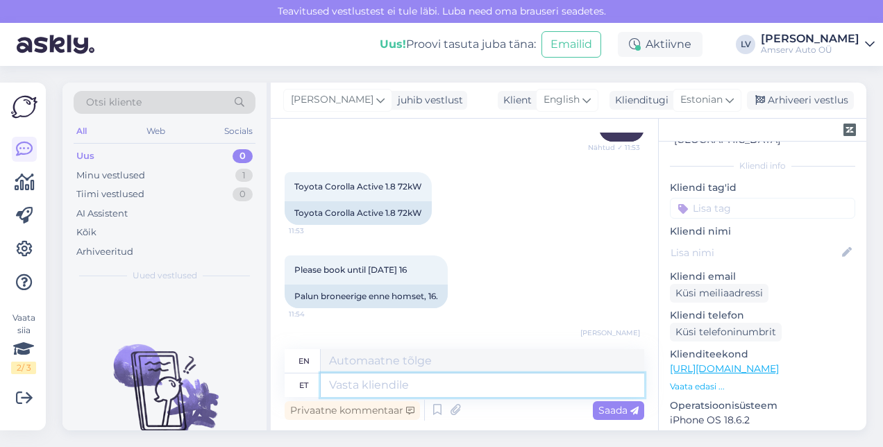
click at [398, 394] on textarea at bounding box center [483, 386] width 324 height 24
type textarea "Kas mõ"
type textarea "Is"
type textarea "Kas mõtlesite se"
type textarea "Did you mean"
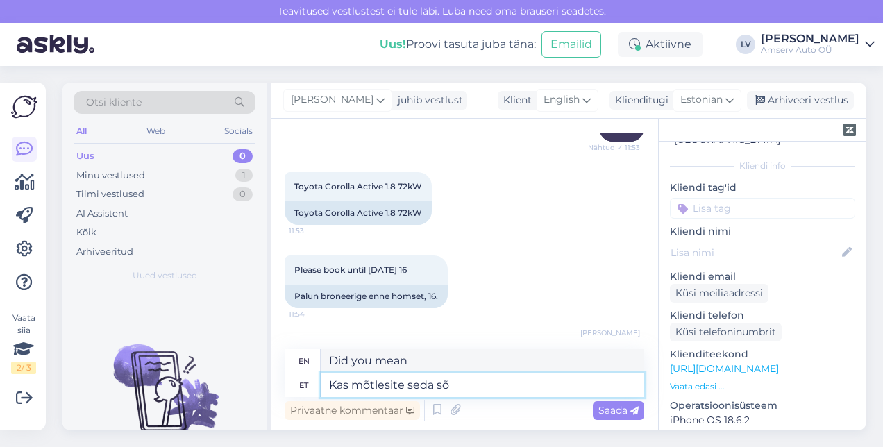
type textarea "Kas mõtlesite seda sõi"
type textarea "Did you mean that?"
type textarea "Kas mõtlesite seda sõidukit ?"
type textarea "Did you mean this vehicle?"
paste textarea "[DOMAIN_NAME][URL]"
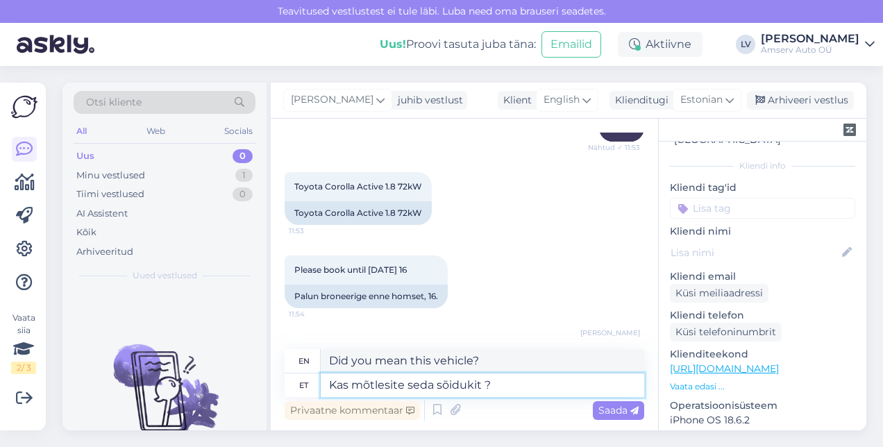
type textarea "Kas mõtlesite seda sõidukit ? [DOMAIN_NAME][URL]"
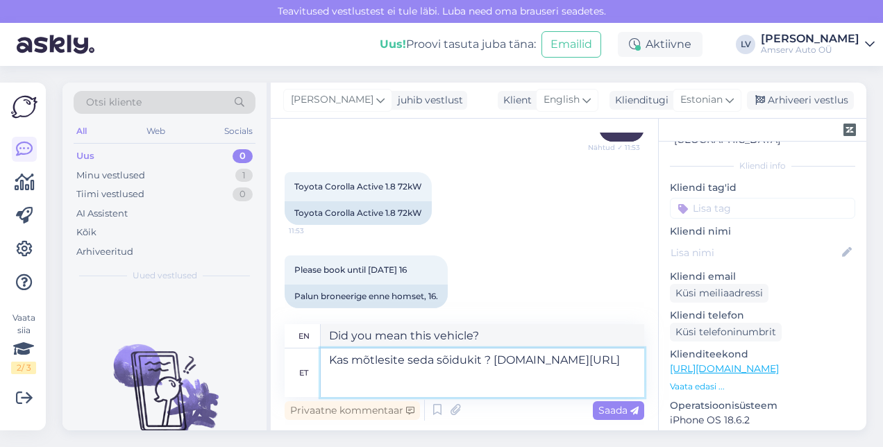
type textarea "Did you mean this vehicle? [DOMAIN_NAME][URL]"
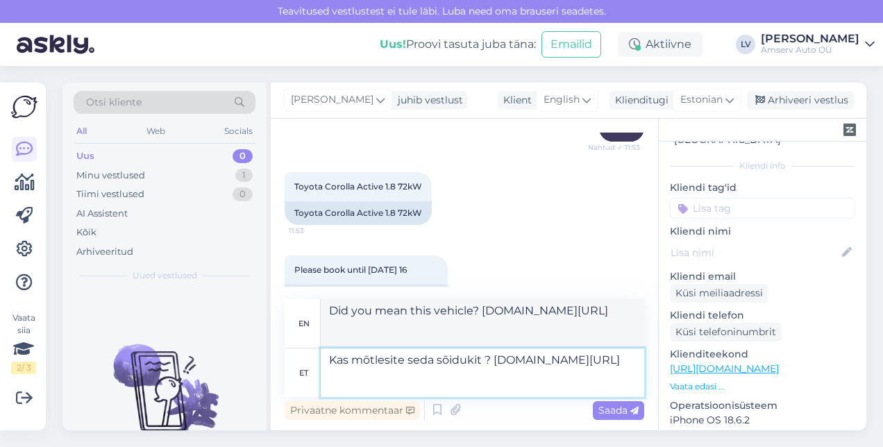
click at [485, 358] on textarea "Kas mõtlesite seda sõidukit ? [DOMAIN_NAME][URL]" at bounding box center [483, 373] width 324 height 49
type textarea "Kas mõtlesite seda sõidukit? [DOMAIN_NAME][URL]"
click at [605, 405] on span "Saada" at bounding box center [618, 410] width 40 height 12
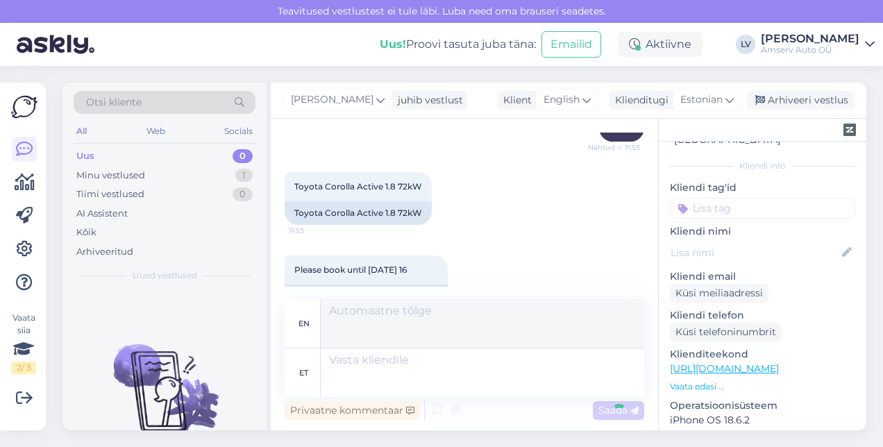
scroll to position [584, 0]
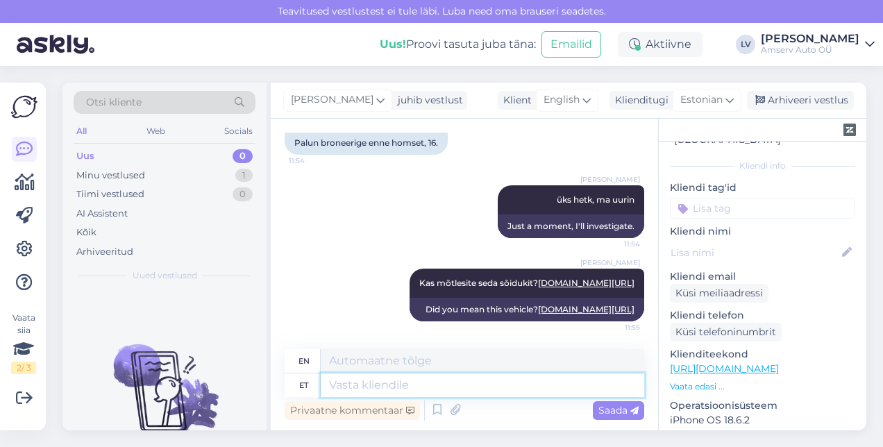
click at [491, 385] on textarea at bounding box center [483, 386] width 324 height 24
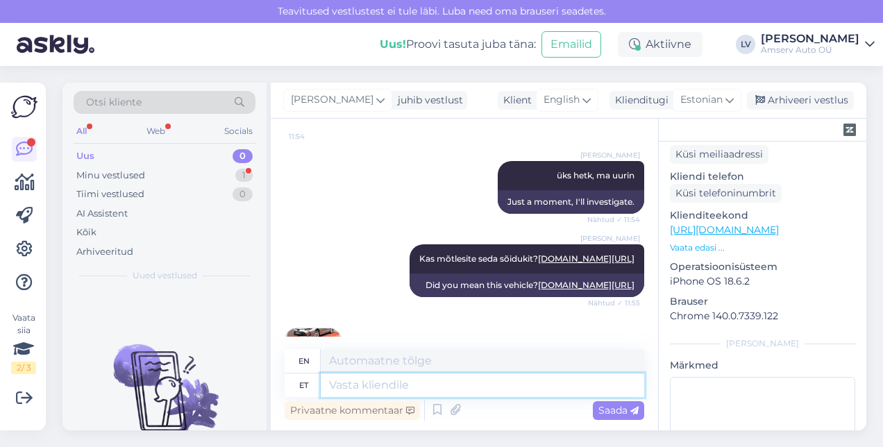
scroll to position [671, 0]
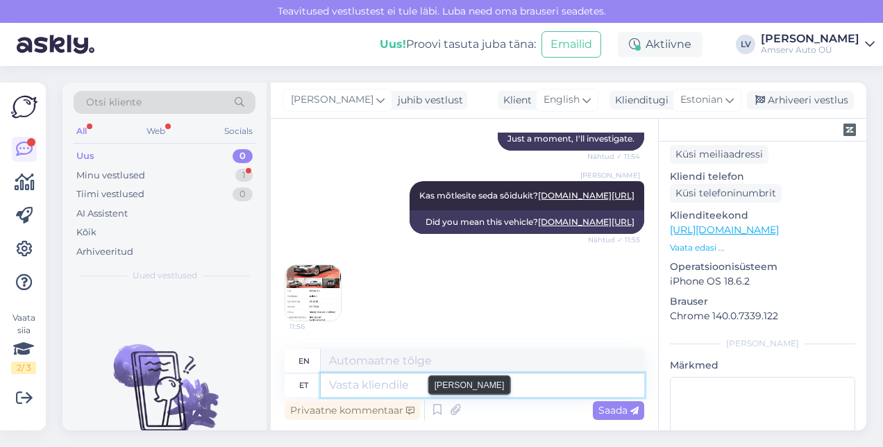
click at [447, 378] on textarea at bounding box center [483, 386] width 324 height 24
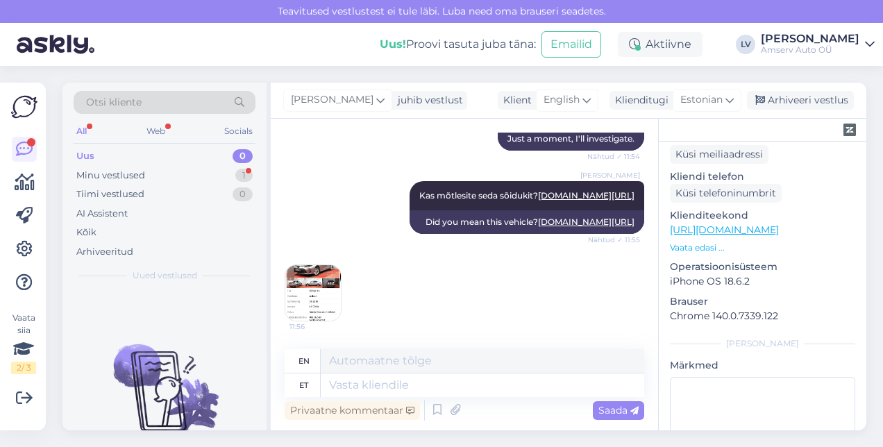
click at [322, 302] on img at bounding box center [313, 293] width 56 height 56
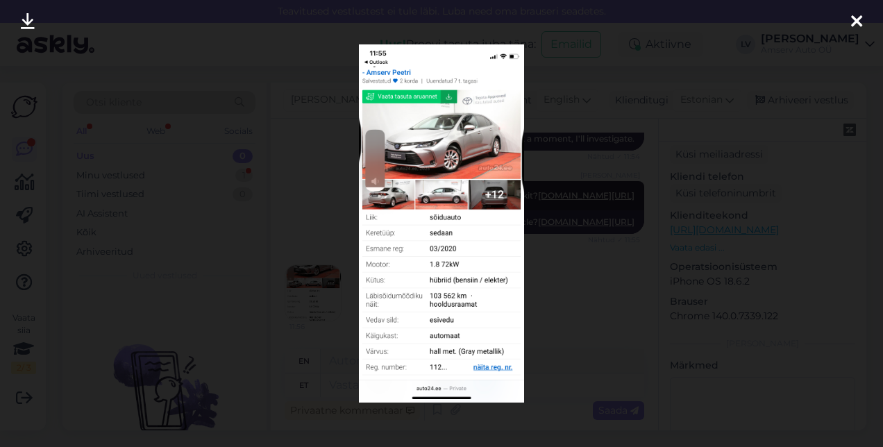
click at [621, 196] on div at bounding box center [441, 223] width 883 height 447
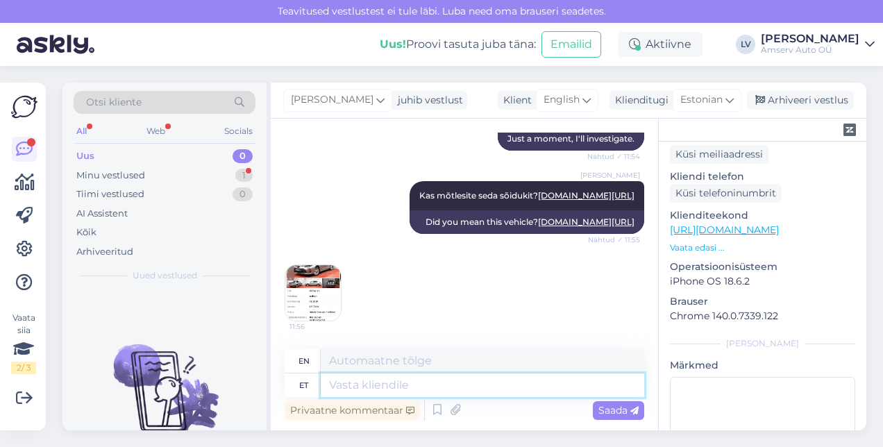
click at [460, 384] on textarea at bounding box center [483, 386] width 324 height 24
type textarea "[PERSON_NAME] n"
type textarea "Whose"
type textarea "Kelle nimele"
type textarea "In whose name?"
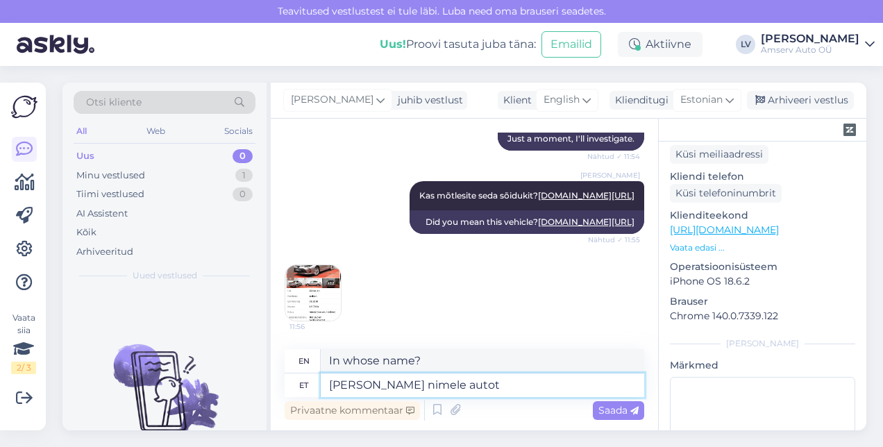
type textarea "[PERSON_NAME] nimele autot"
type textarea "In whose name is the car?"
type textarea "[PERSON_NAME] nimele autot broneerida?"
type textarea "In whose name should I reserve a car?"
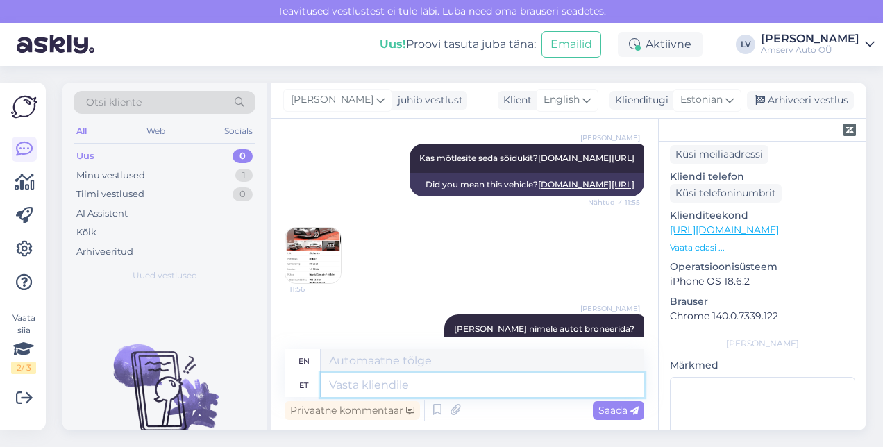
scroll to position [754, 0]
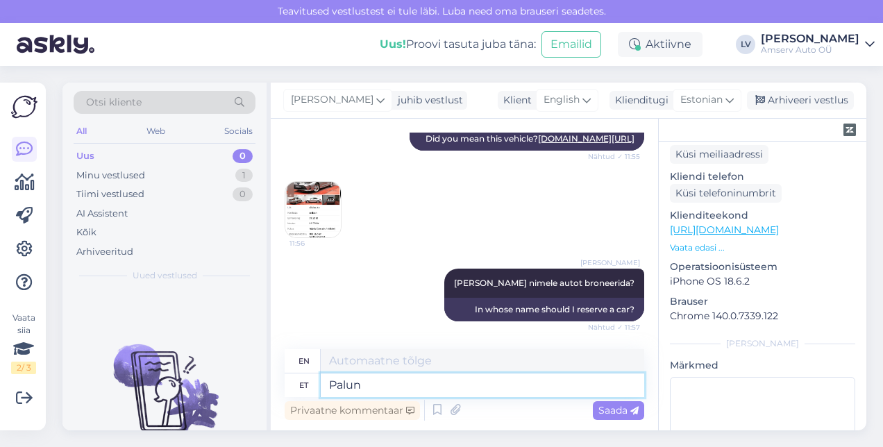
type textarea "Palun"
type textarea "Please"
type textarea "Palun jätke om"
type textarea "Please leave"
type textarea "Palun jätke [PERSON_NAME]"
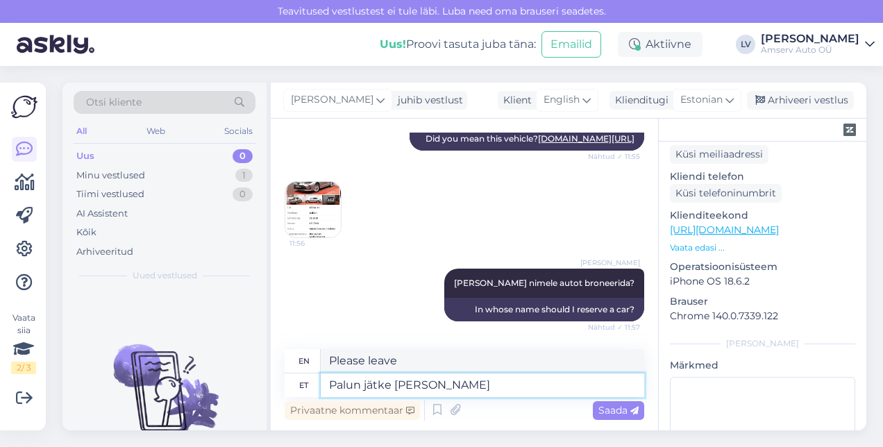
type textarea "Please leave your"
type textarea "Palun jätke oma kontakt"
type textarea "Please leave your contact information."
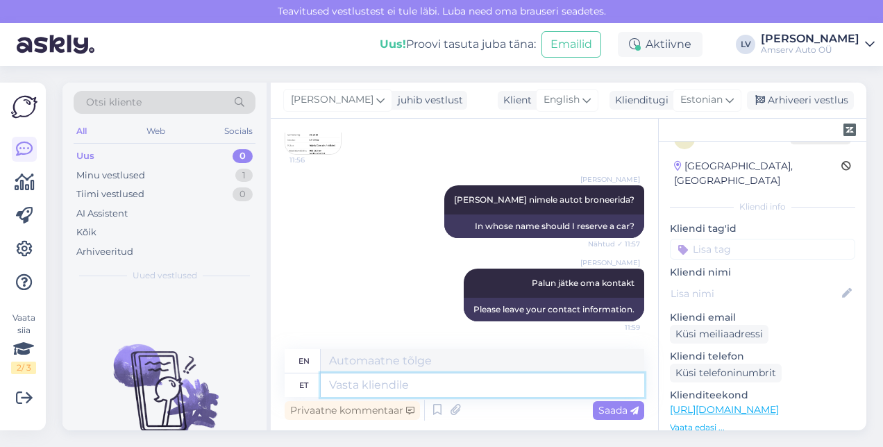
scroll to position [0, 0]
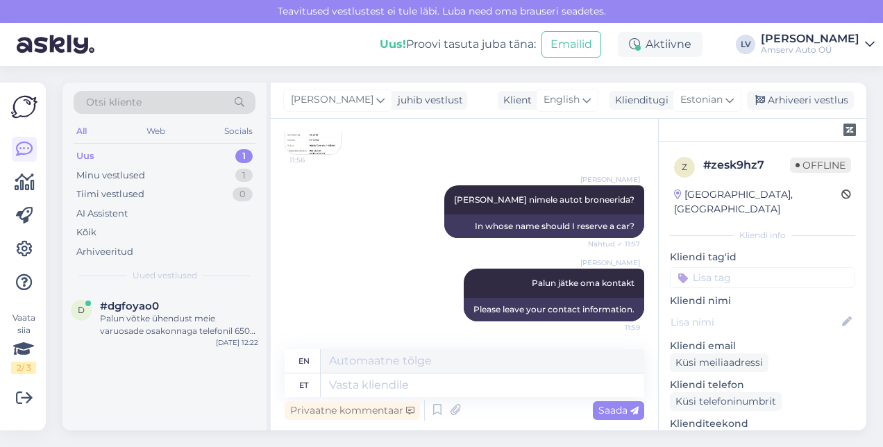
click at [112, 153] on div "Uus 1" at bounding box center [165, 155] width 182 height 19
click at [150, 150] on div "Uus 1" at bounding box center [165, 155] width 182 height 19
click at [137, 299] on div "d #dgfoyao0 Palun võtke ühendust meie varuosade osakonnaga telefonil 650 2152 v…" at bounding box center [164, 321] width 204 height 62
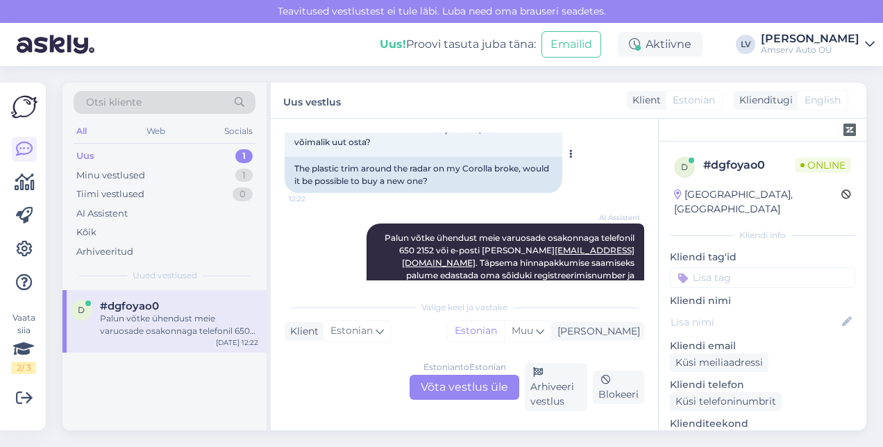
scroll to position [258, 0]
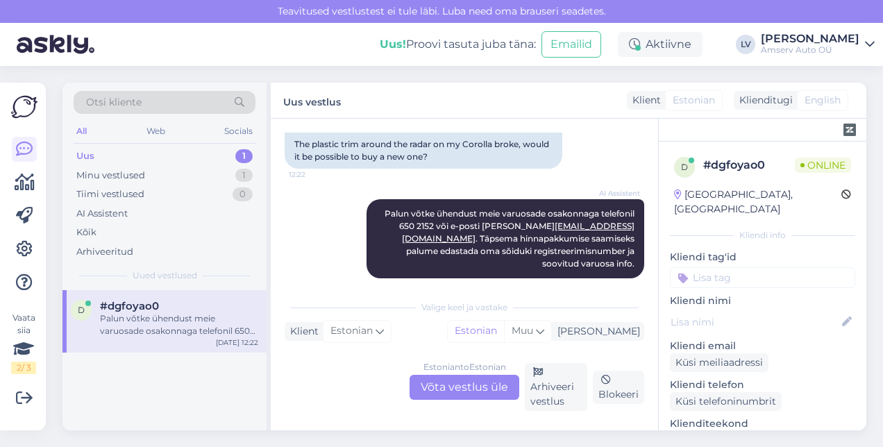
click at [125, 385] on div "d #dgfoyao0 Palun võtke ühendust meie varuosade osakonnaga telefonil 650 2152 v…" at bounding box center [164, 360] width 204 height 140
click at [465, 383] on div "Estonian to Estonian Võta vestlus üle" at bounding box center [465, 387] width 110 height 25
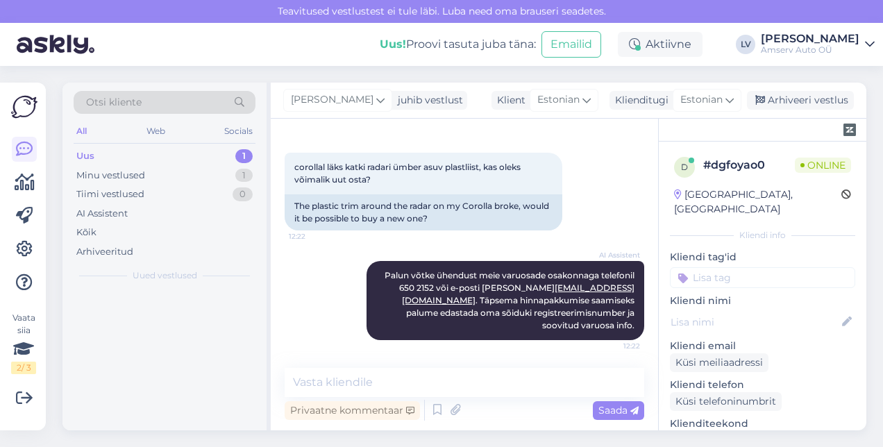
scroll to position [183, 0]
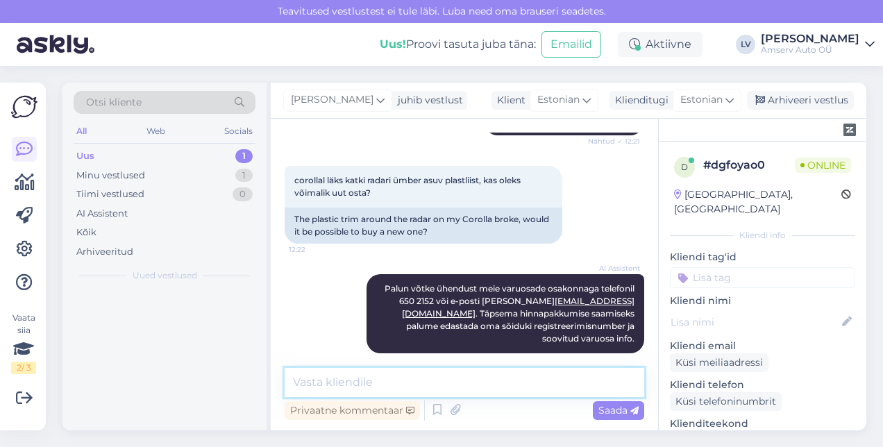
click at [399, 383] on textarea at bounding box center [465, 382] width 360 height 29
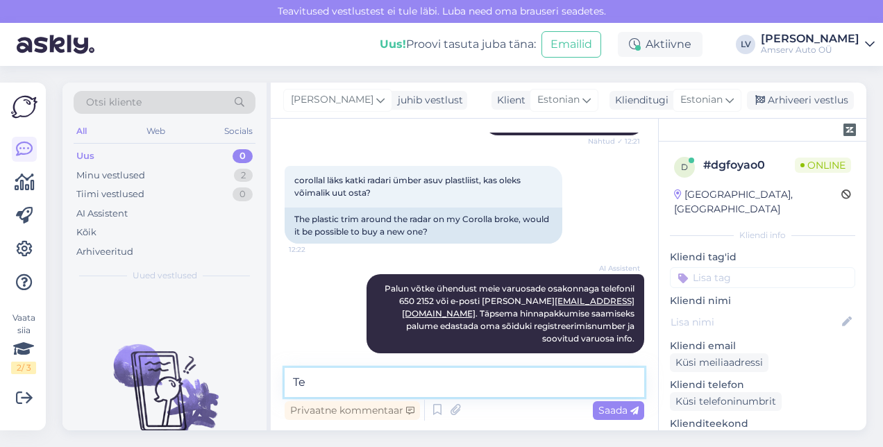
type textarea "T"
type textarea "Kas saame veel kuidagi abiks olla?"
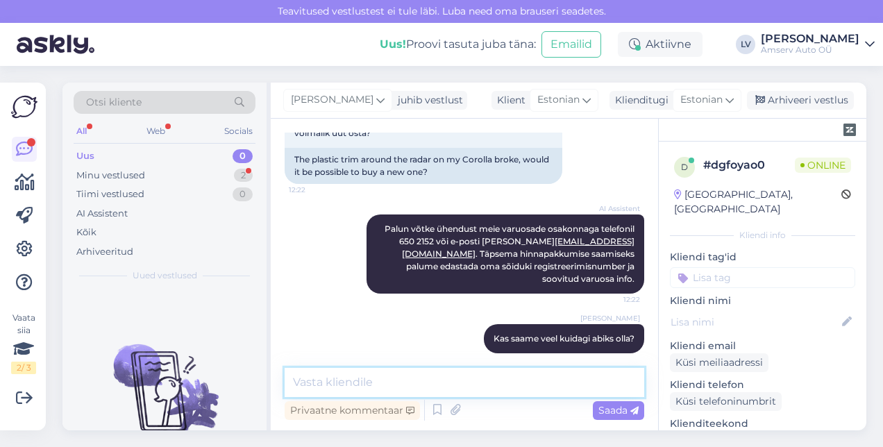
scroll to position [330, 0]
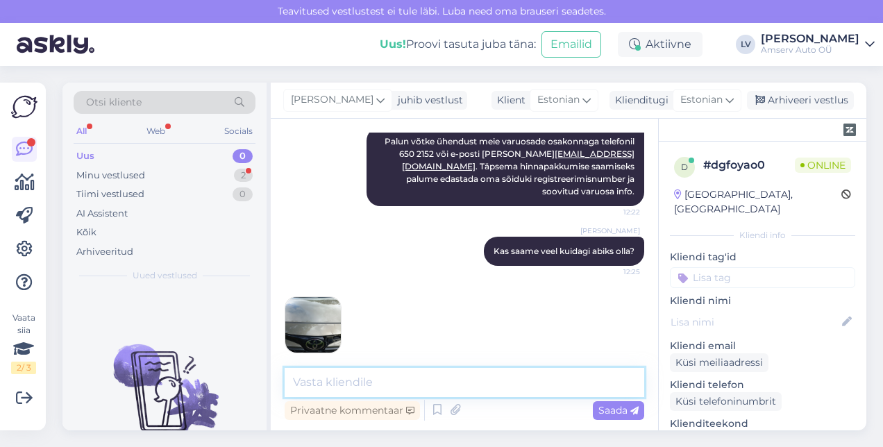
click at [363, 382] on textarea at bounding box center [465, 382] width 360 height 29
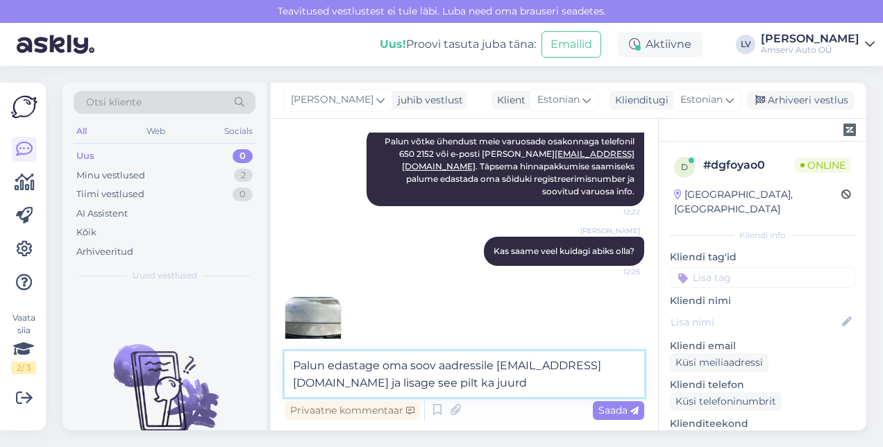
type textarea "Palun edastage oma soov aadressile [EMAIL_ADDRESS][DOMAIN_NAME] ja lisage see p…"
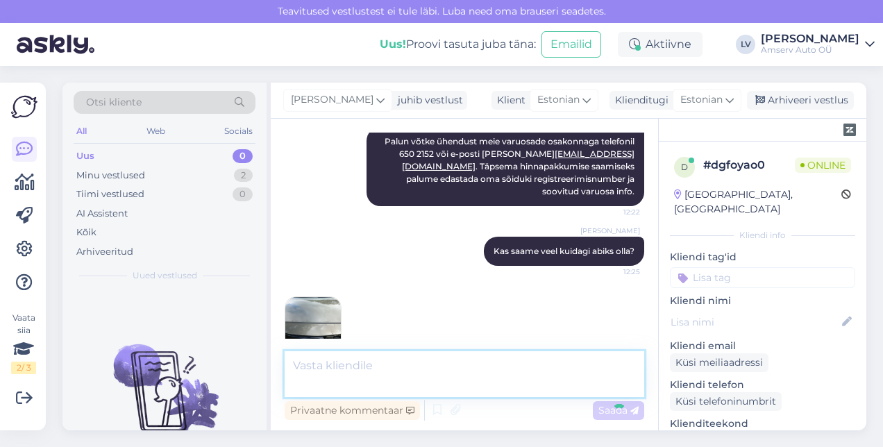
scroll to position [403, 0]
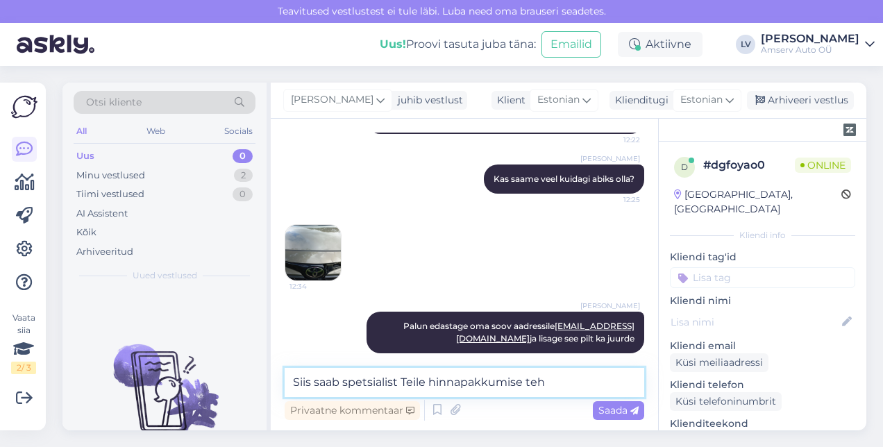
type textarea "Siis saab spetsialist Teile hinnapakkumise teha"
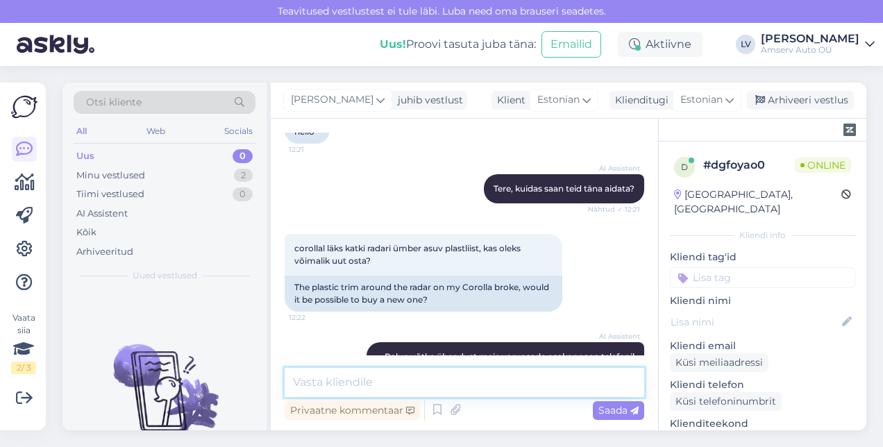
scroll to position [462, 0]
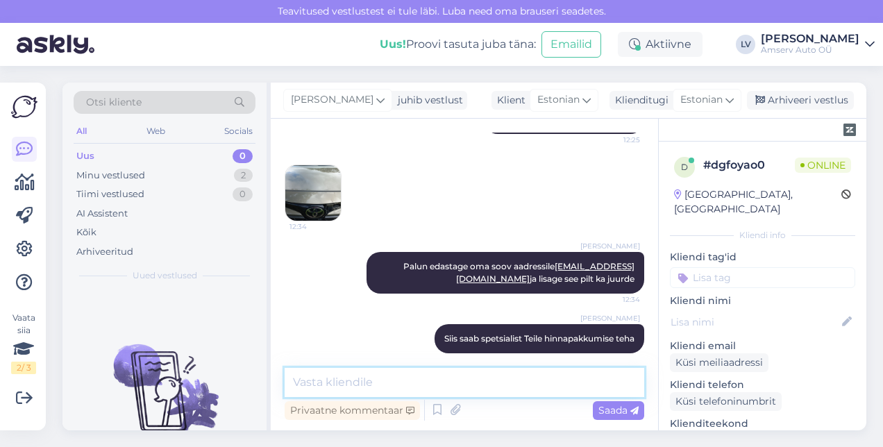
click at [394, 385] on textarea at bounding box center [465, 382] width 360 height 29
click at [350, 378] on textarea at bounding box center [465, 382] width 360 height 29
